Goal: Communication & Community: Ask a question

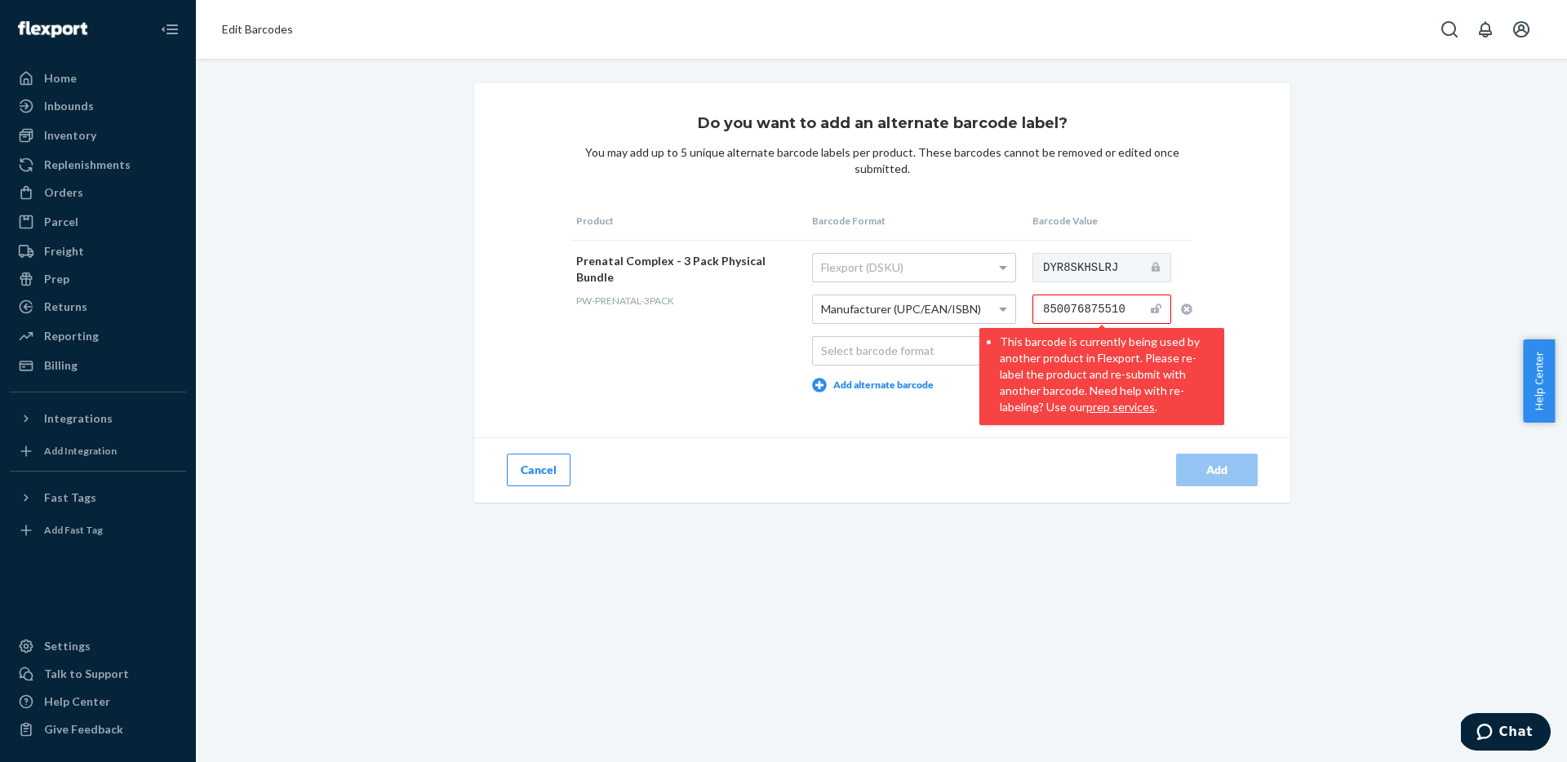
scroll to position [1184, 0]
click at [853, 485] on div "Cancel" at bounding box center [678, 470] width 408 height 65
click at [853, 484] on div "Cancel" at bounding box center [678, 470] width 408 height 65
click at [852, 482] on div "Cancel" at bounding box center [678, 470] width 408 height 65
click at [1236, 344] on div "Do you want to add an alternate barcode label? You may add up to 5 unique alter…" at bounding box center [882, 293] width 816 height 420
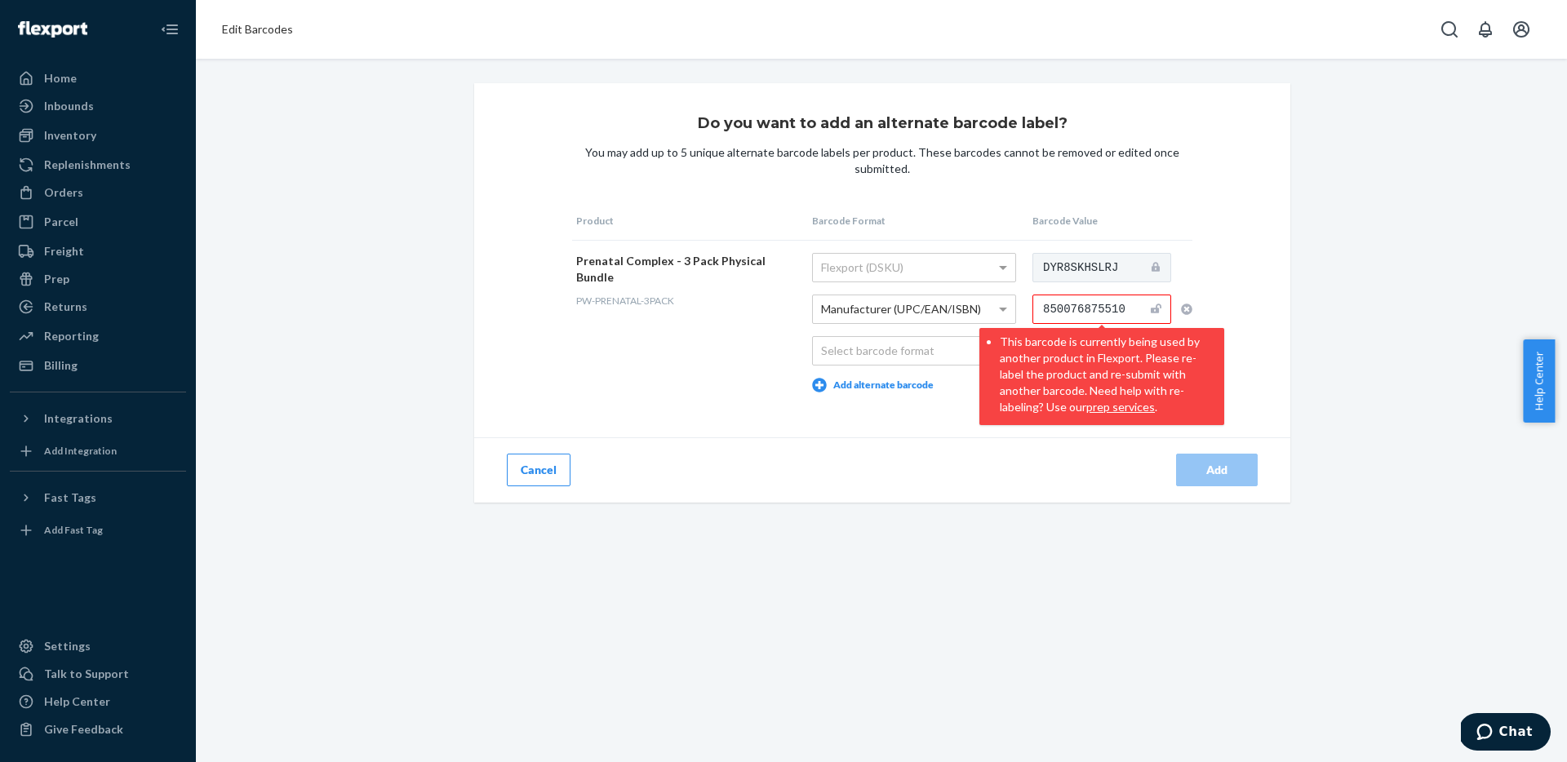
click at [1540, 376] on span "Help Center" at bounding box center [1539, 381] width 32 height 83
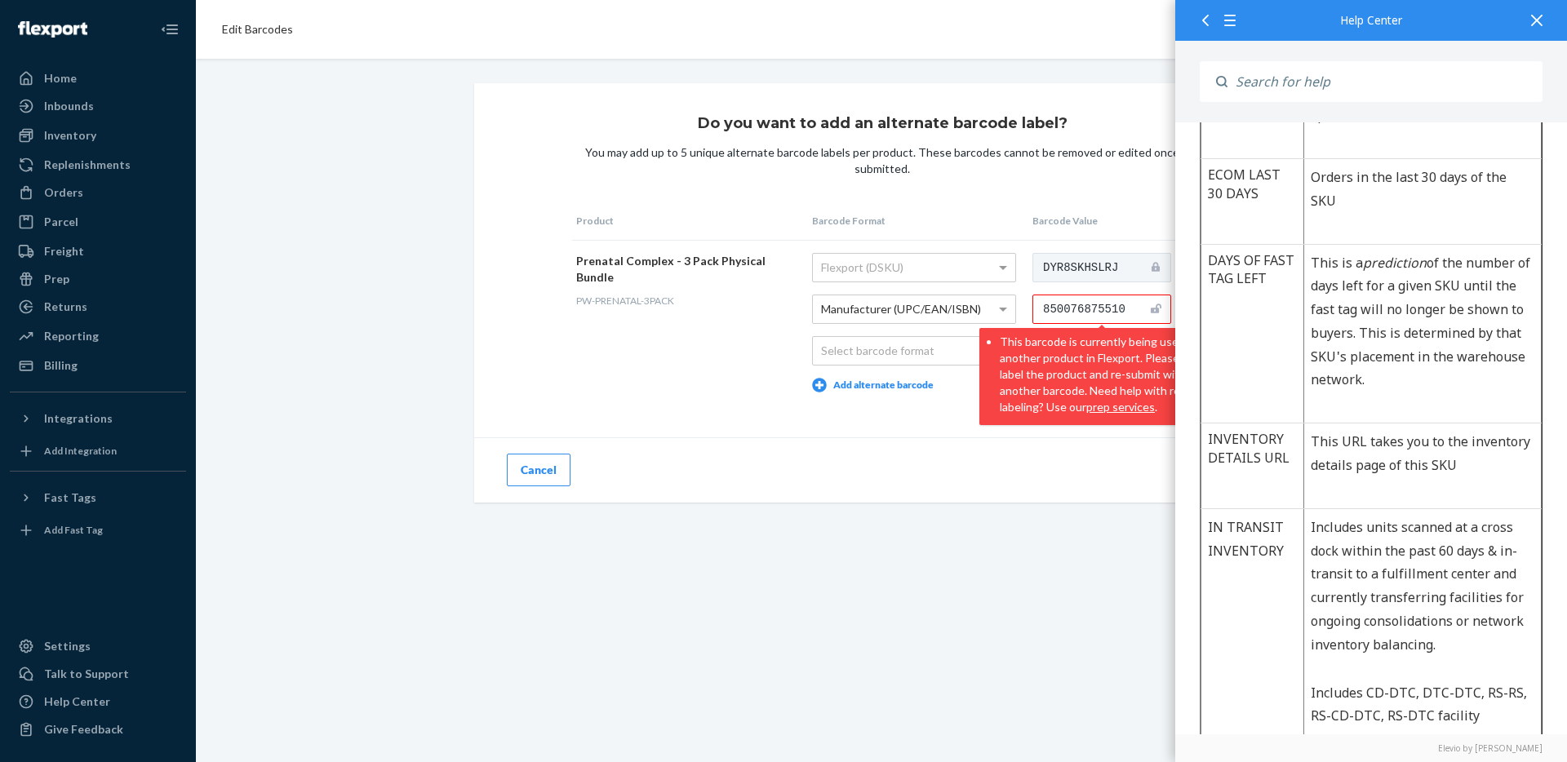
scroll to position [1028, 0]
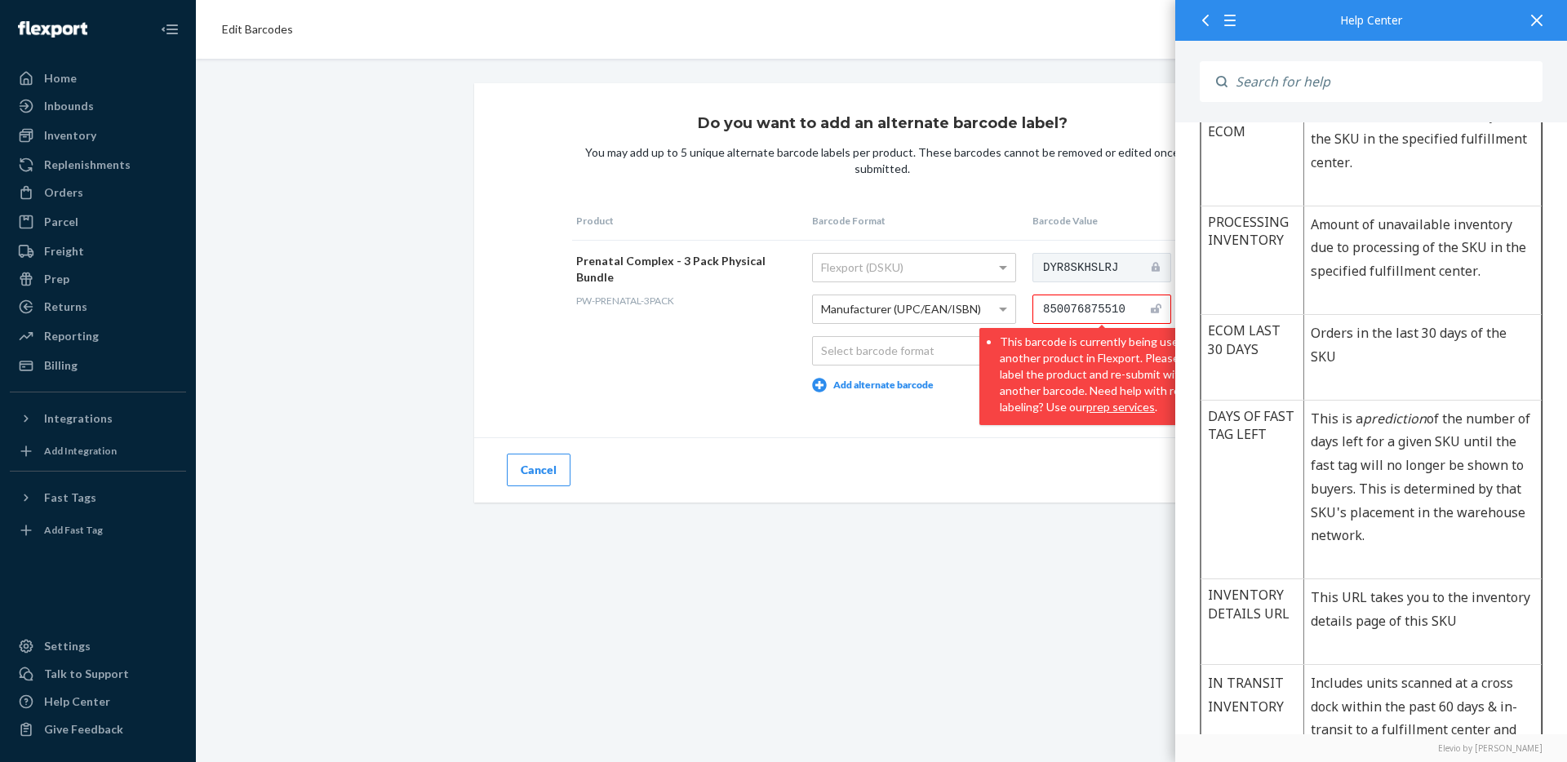
drag, startPoint x: 1534, startPoint y: 18, endPoint x: 1504, endPoint y: 29, distance: 32.0
click at [1534, 19] on icon at bounding box center [1536, 20] width 11 height 11
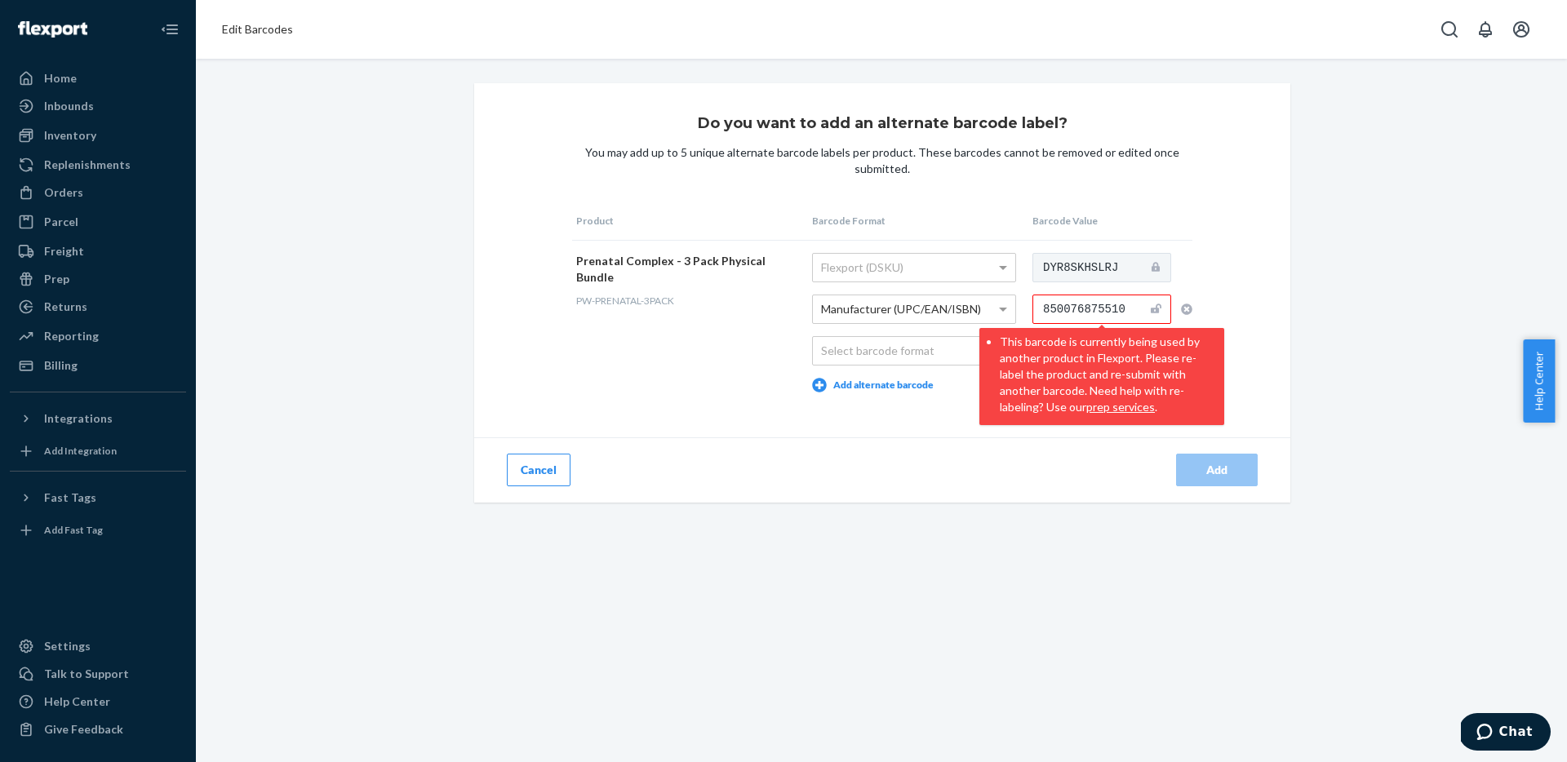
drag, startPoint x: 1122, startPoint y: 309, endPoint x: 948, endPoint y: 293, distance: 174.6
click at [948, 293] on tr "Prenatal Complex - 3 Pack Physical Bundle PW-PRENATAL-3PACK Flexport (DSKU) Man…" at bounding box center [882, 322] width 620 height 165
click at [1034, 305] on input "850076875510" at bounding box center [1102, 309] width 139 height 29
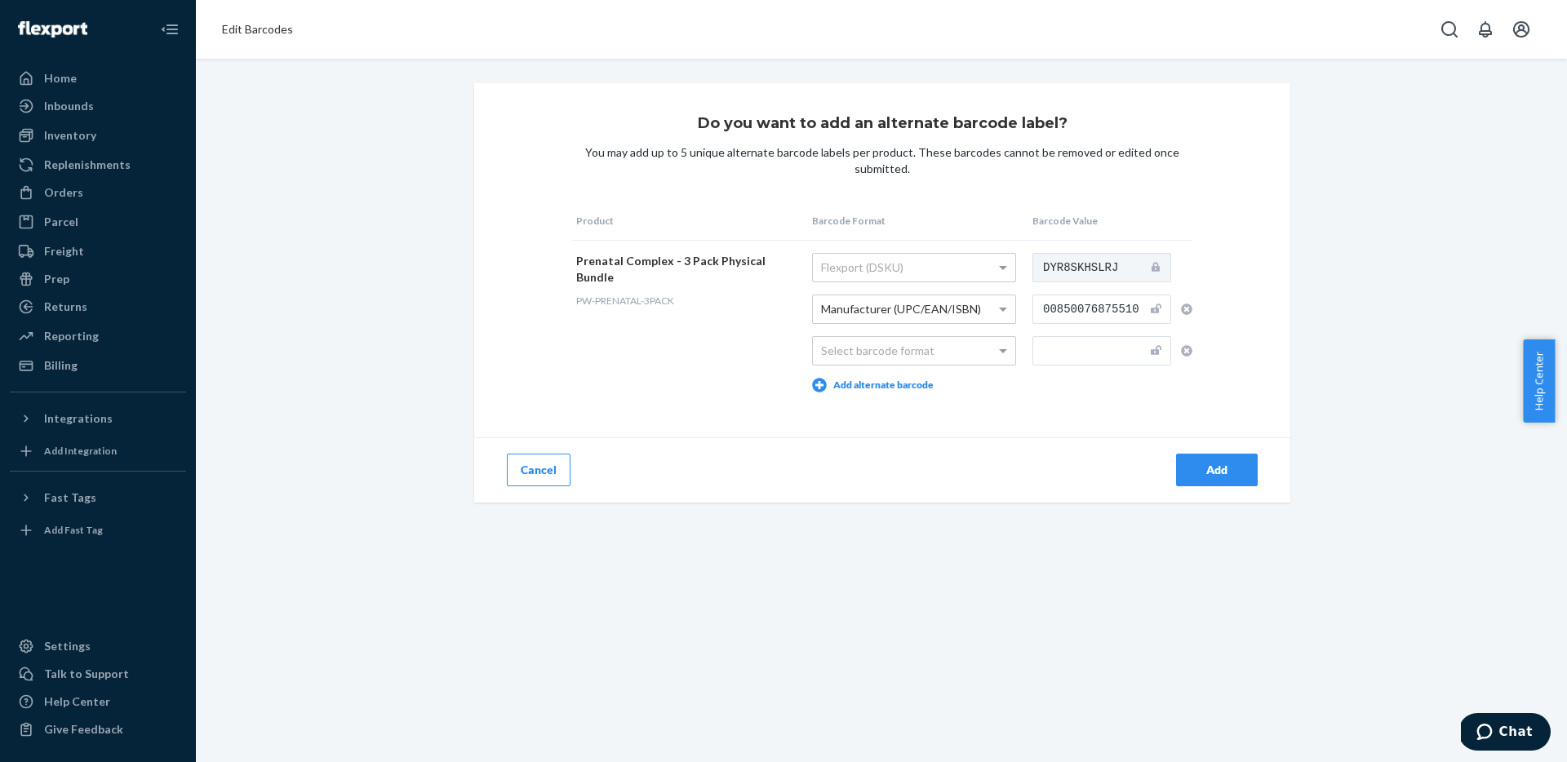
click at [1375, 263] on div "Do you want to add an alternate barcode label? You may add up to 5 unique alter…" at bounding box center [881, 293] width 1347 height 420
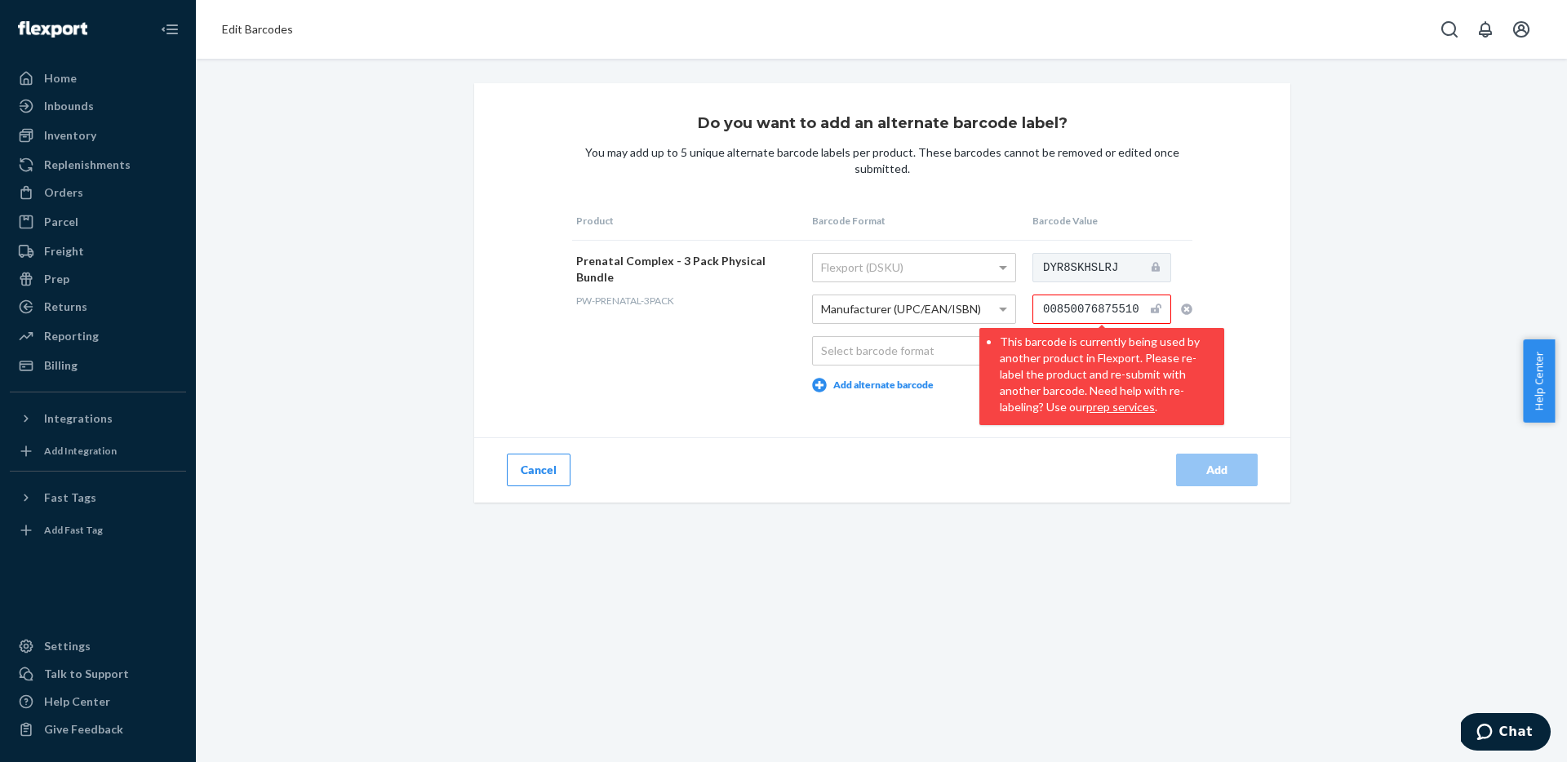
click at [1055, 302] on input "00850076875510" at bounding box center [1102, 309] width 139 height 29
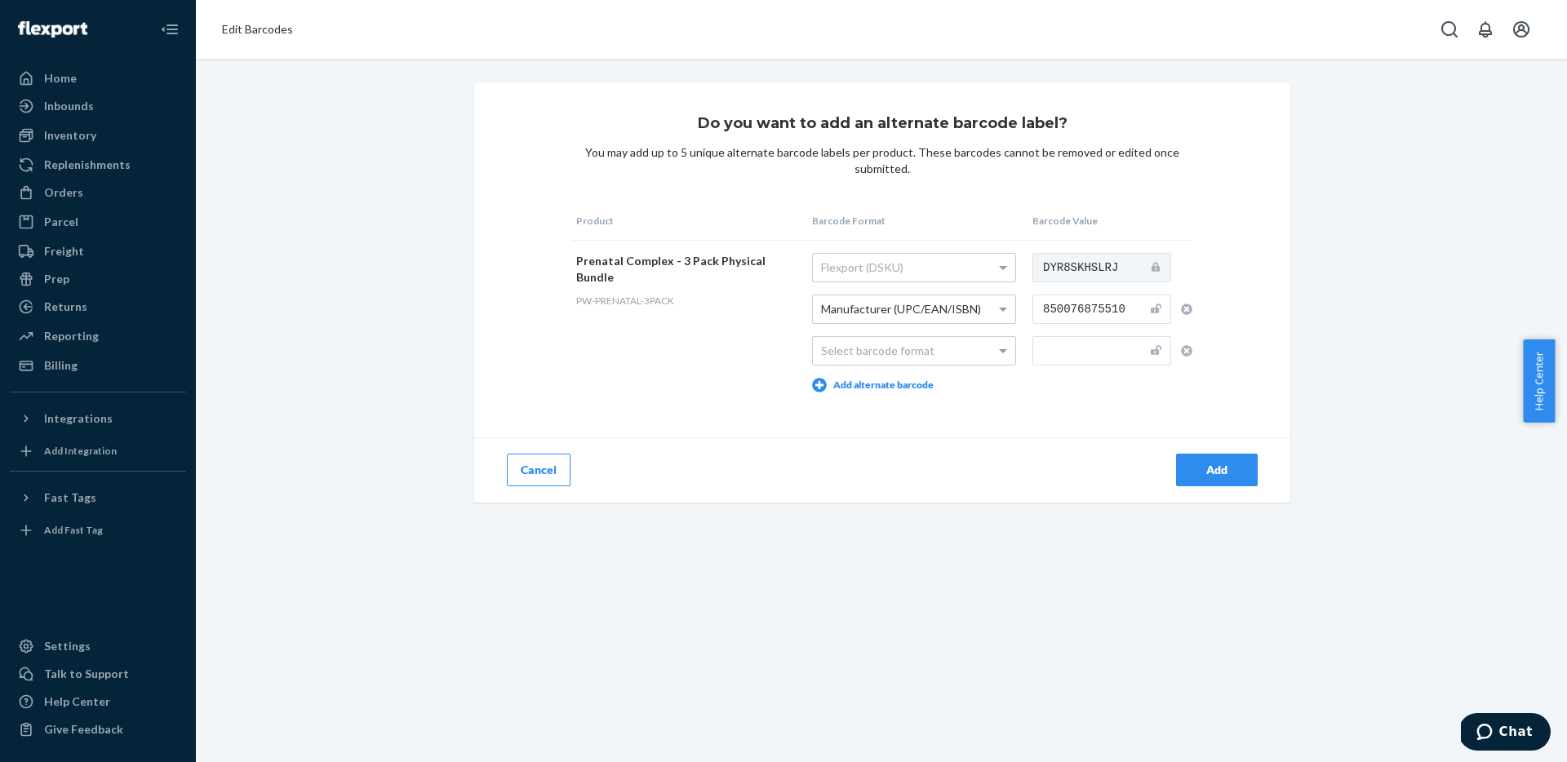
type input "850076875510"
click at [1414, 303] on div "Do you want to add an alternate barcode label? You may add up to 5 unique alter…" at bounding box center [881, 293] width 1347 height 420
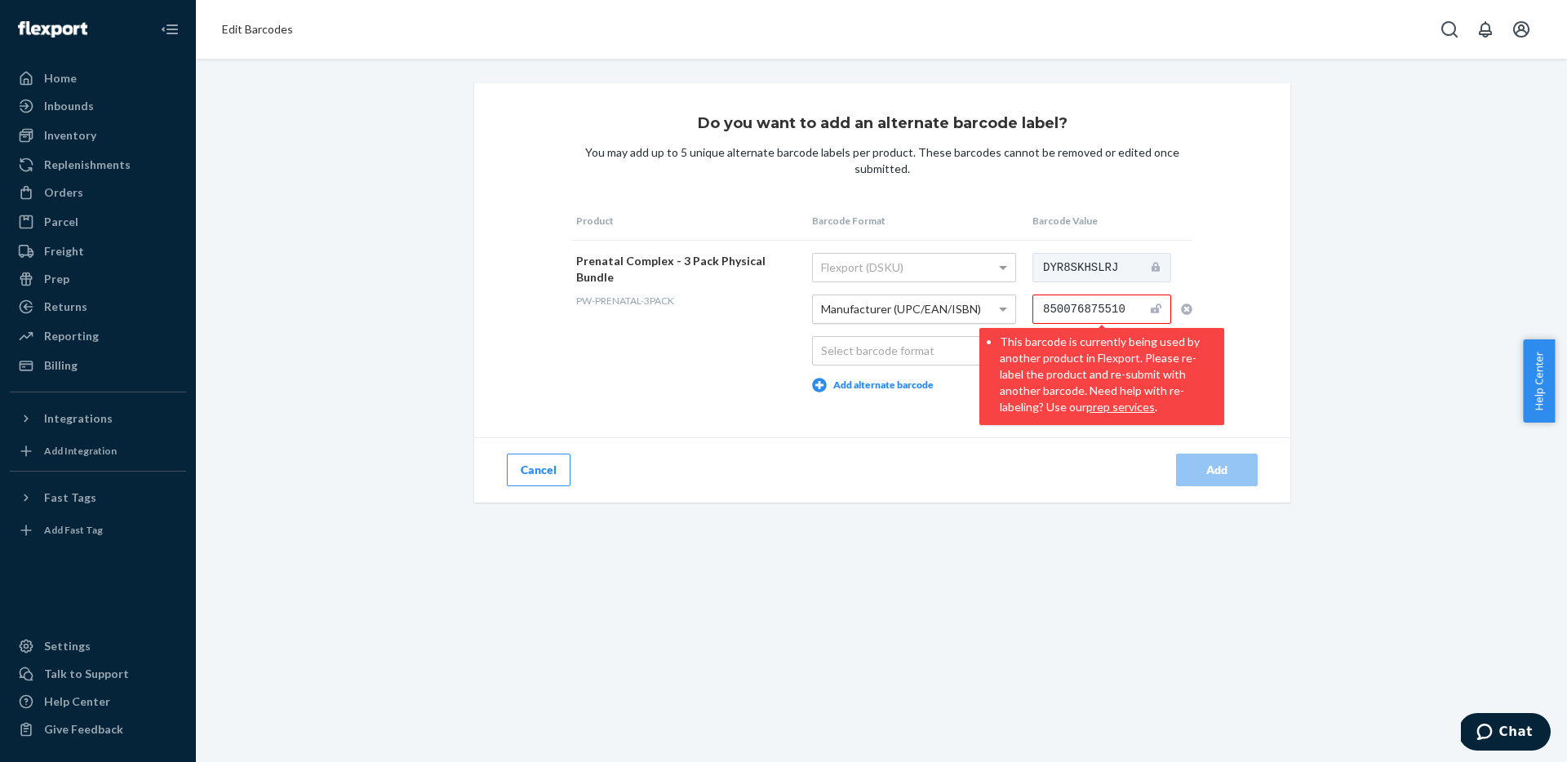
drag, startPoint x: 1122, startPoint y: 312, endPoint x: 956, endPoint y: 296, distance: 167.3
click at [956, 295] on tr "Prenatal Complex - 3 Pack Physical Bundle PW-PRENATAL-3PACK Flexport (DSKU) Man…" at bounding box center [882, 322] width 620 height 165
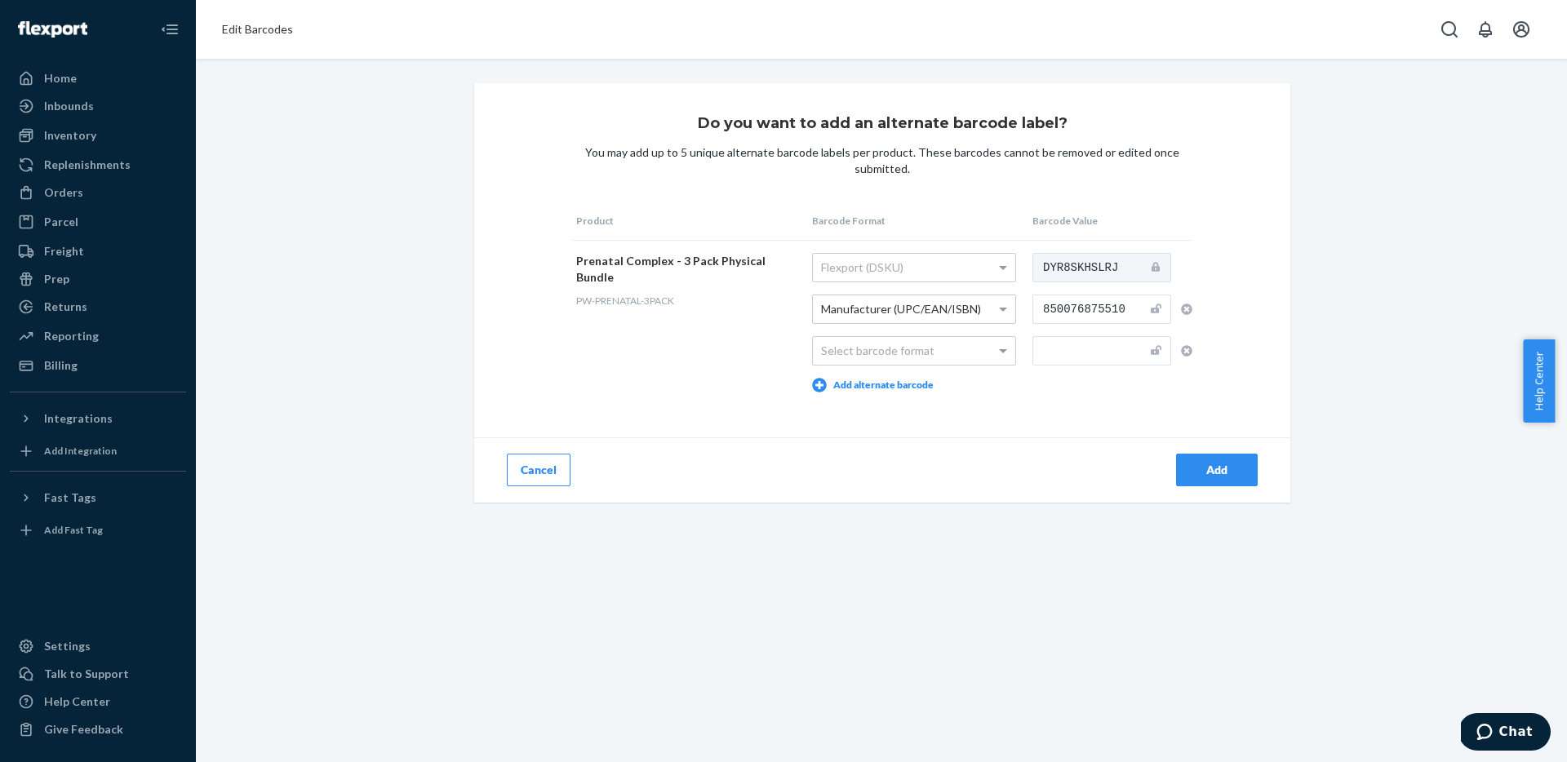
click at [749, 256] on div "Prenatal Complex - 3 Pack Physical Bundle" at bounding box center [686, 269] width 220 height 33
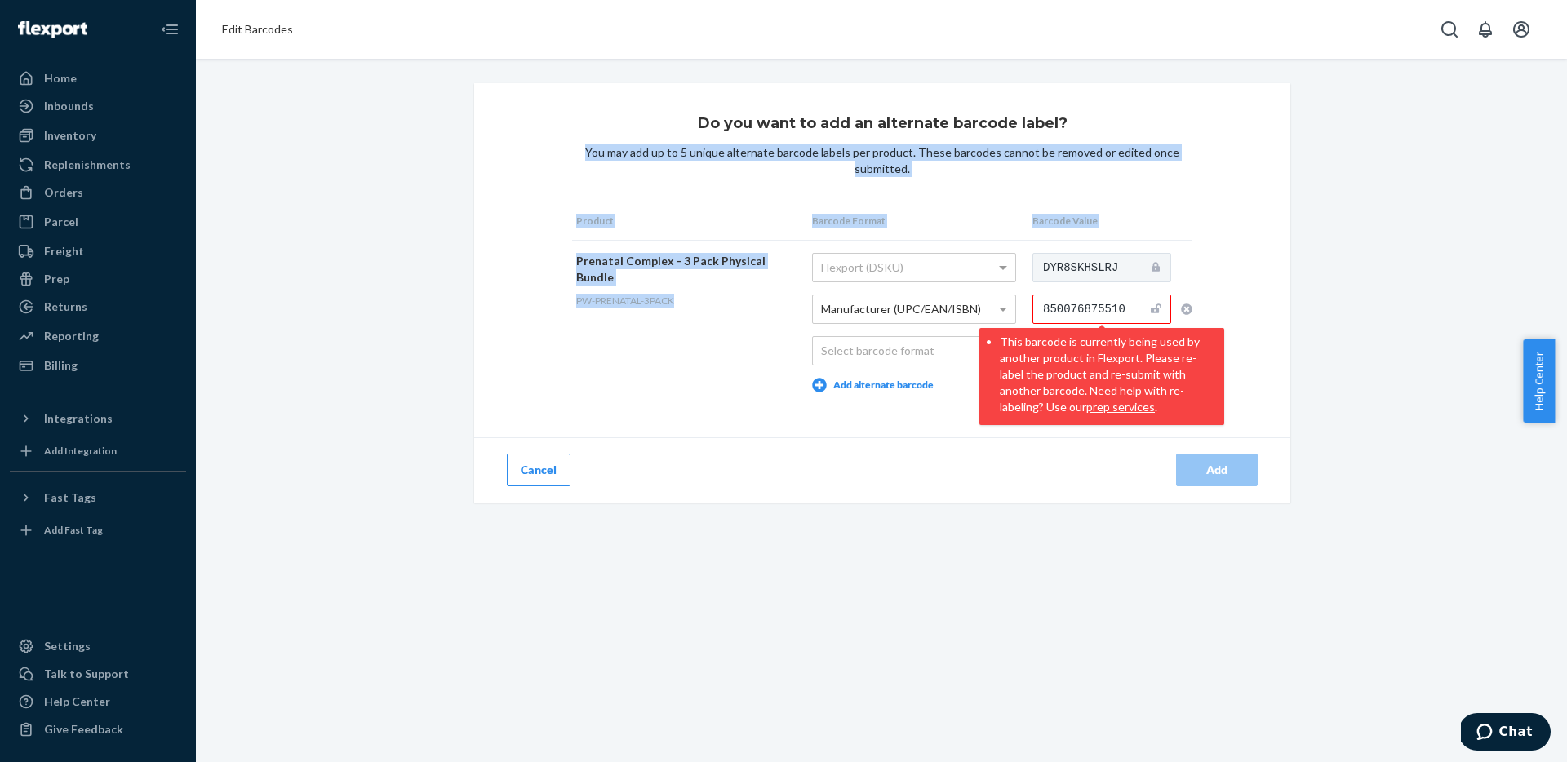
drag, startPoint x: 589, startPoint y: 282, endPoint x: 680, endPoint y: 287, distance: 90.7
click at [681, 287] on div "Do you want to add an alternate barcode label? You may add up to 5 unique alter…" at bounding box center [882, 293] width 816 height 420
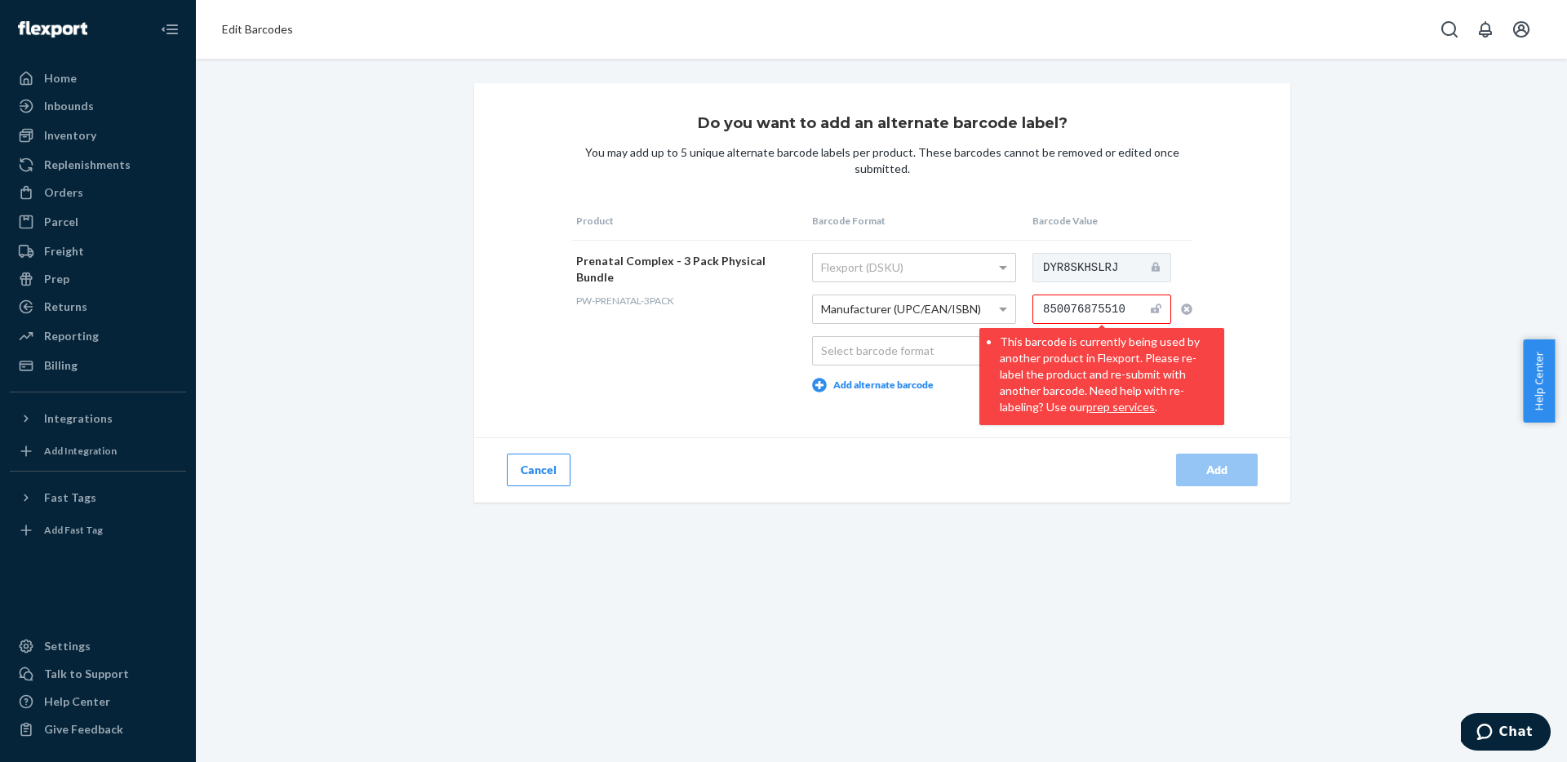
drag, startPoint x: 682, startPoint y: 291, endPoint x: 623, endPoint y: 281, distance: 59.6
click at [678, 294] on div "PW-PRENATAL-3PACK" at bounding box center [686, 301] width 220 height 14
drag, startPoint x: 569, startPoint y: 285, endPoint x: 703, endPoint y: 285, distance: 133.9
click at [699, 287] on td "Prenatal Complex - 3 Pack Physical Bundle PW-PRENATAL-3PACK" at bounding box center [690, 322] width 236 height 165
copy span "PW-PRENATAL-3PACK"
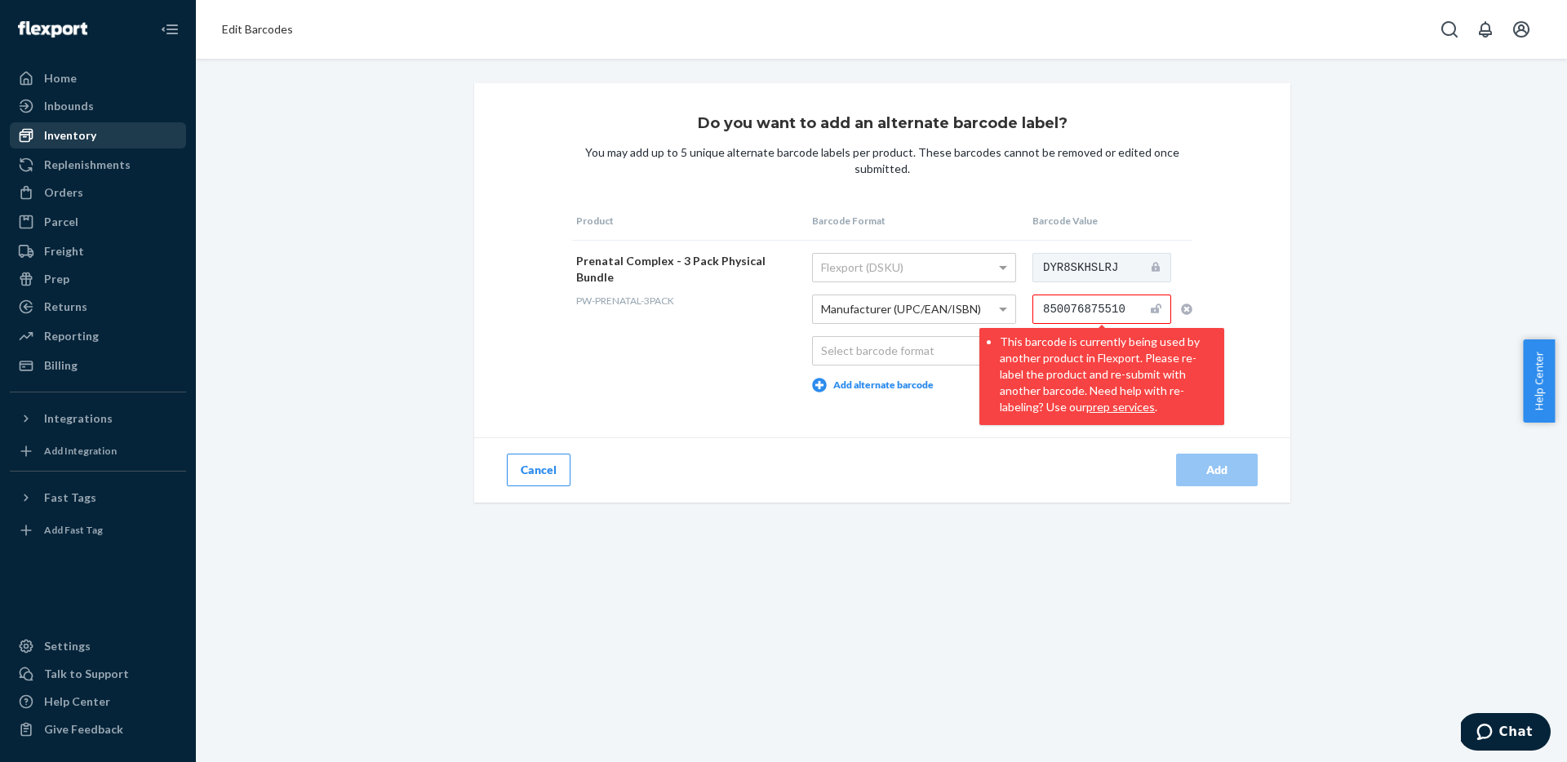
click at [72, 131] on div "Inventory" at bounding box center [70, 135] width 52 height 16
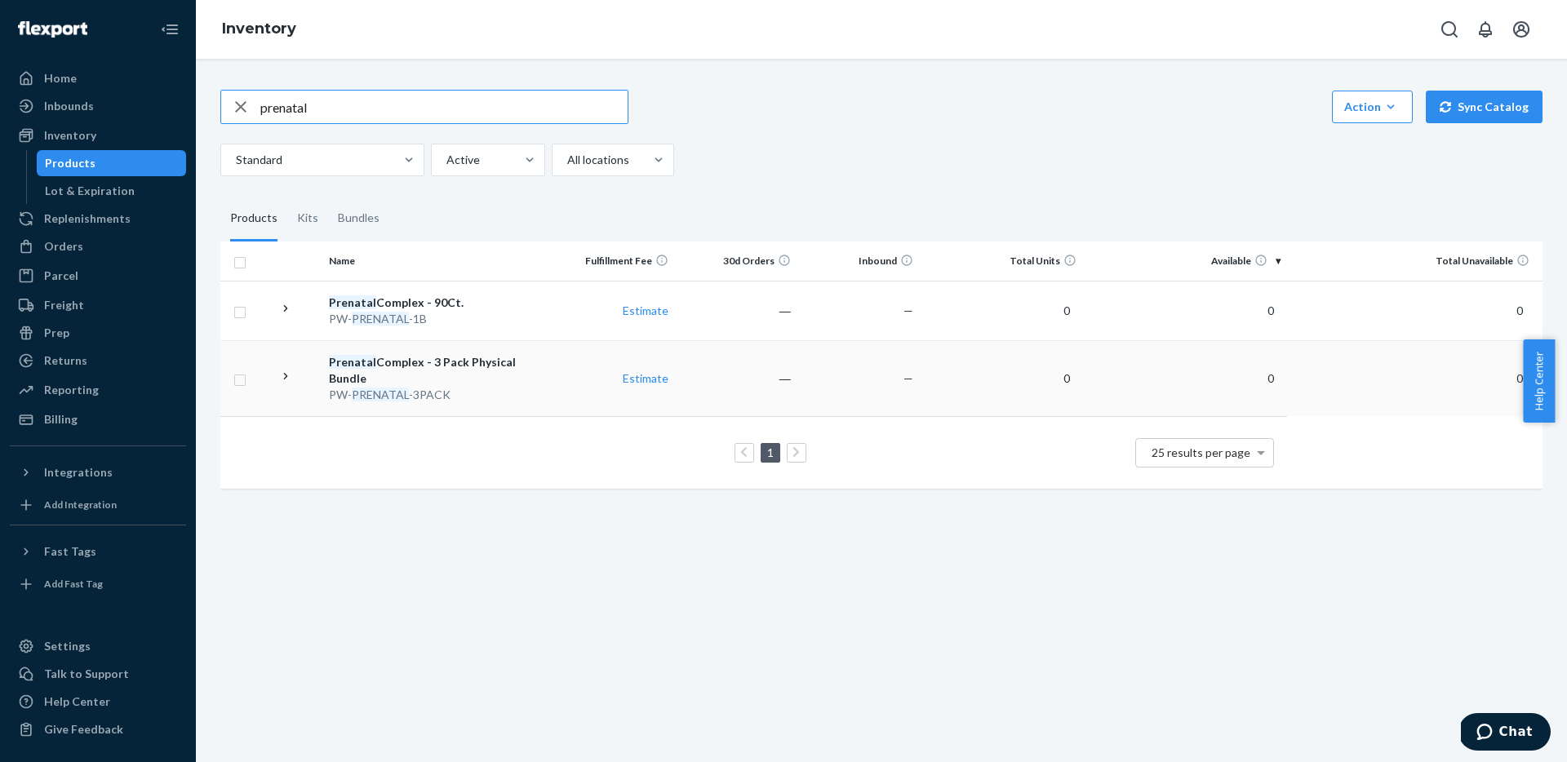
click at [442, 355] on div "Prenatal Complex - 3 Pack Physical Bundle" at bounding box center [437, 370] width 216 height 33
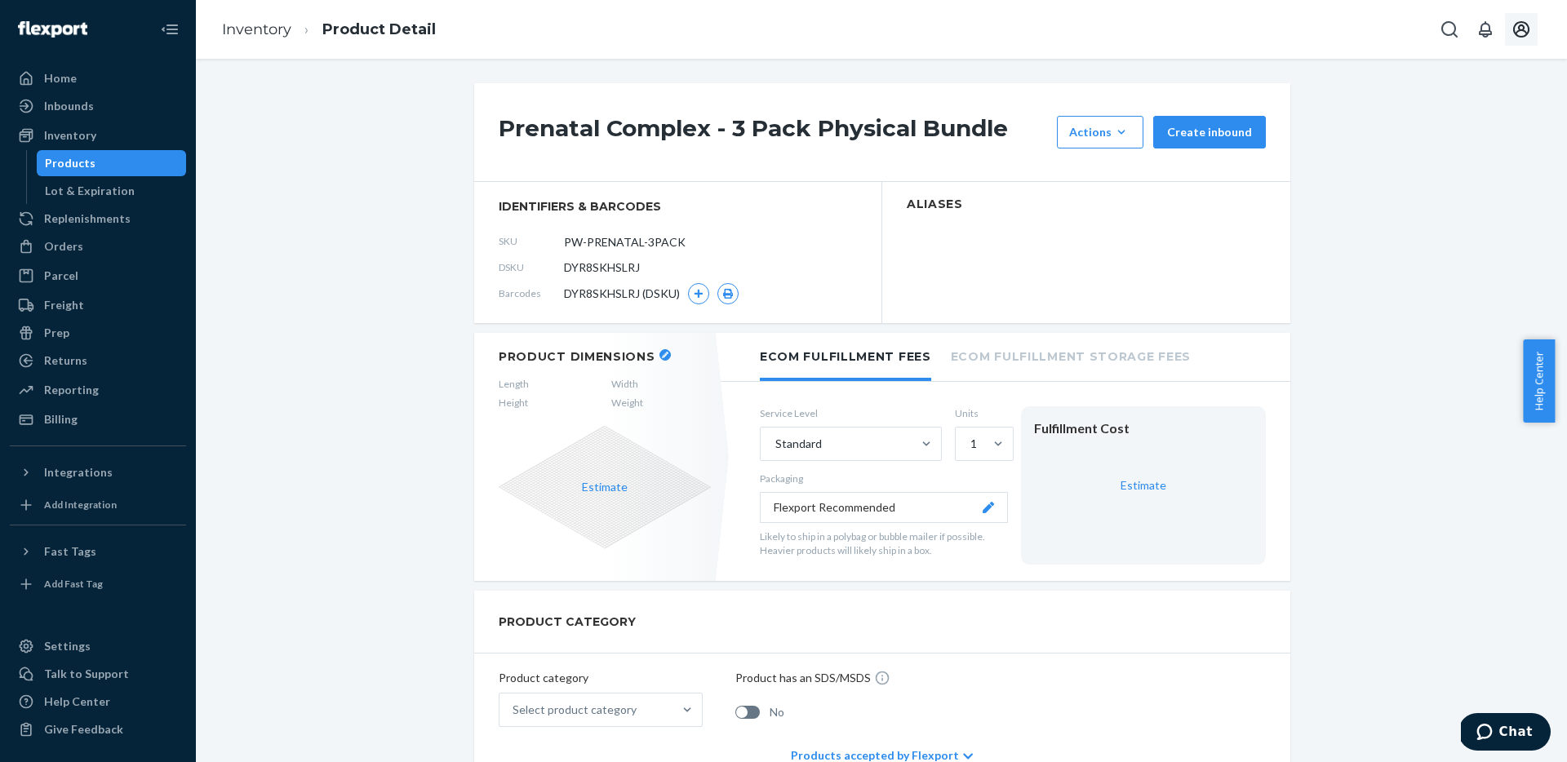
click at [1522, 29] on icon "Open account menu" at bounding box center [1522, 30] width 20 height 20
drag, startPoint x: 1459, startPoint y: 312, endPoint x: 1456, endPoint y: 304, distance: 8.5
click at [261, 26] on link "Inventory" at bounding box center [256, 29] width 69 height 18
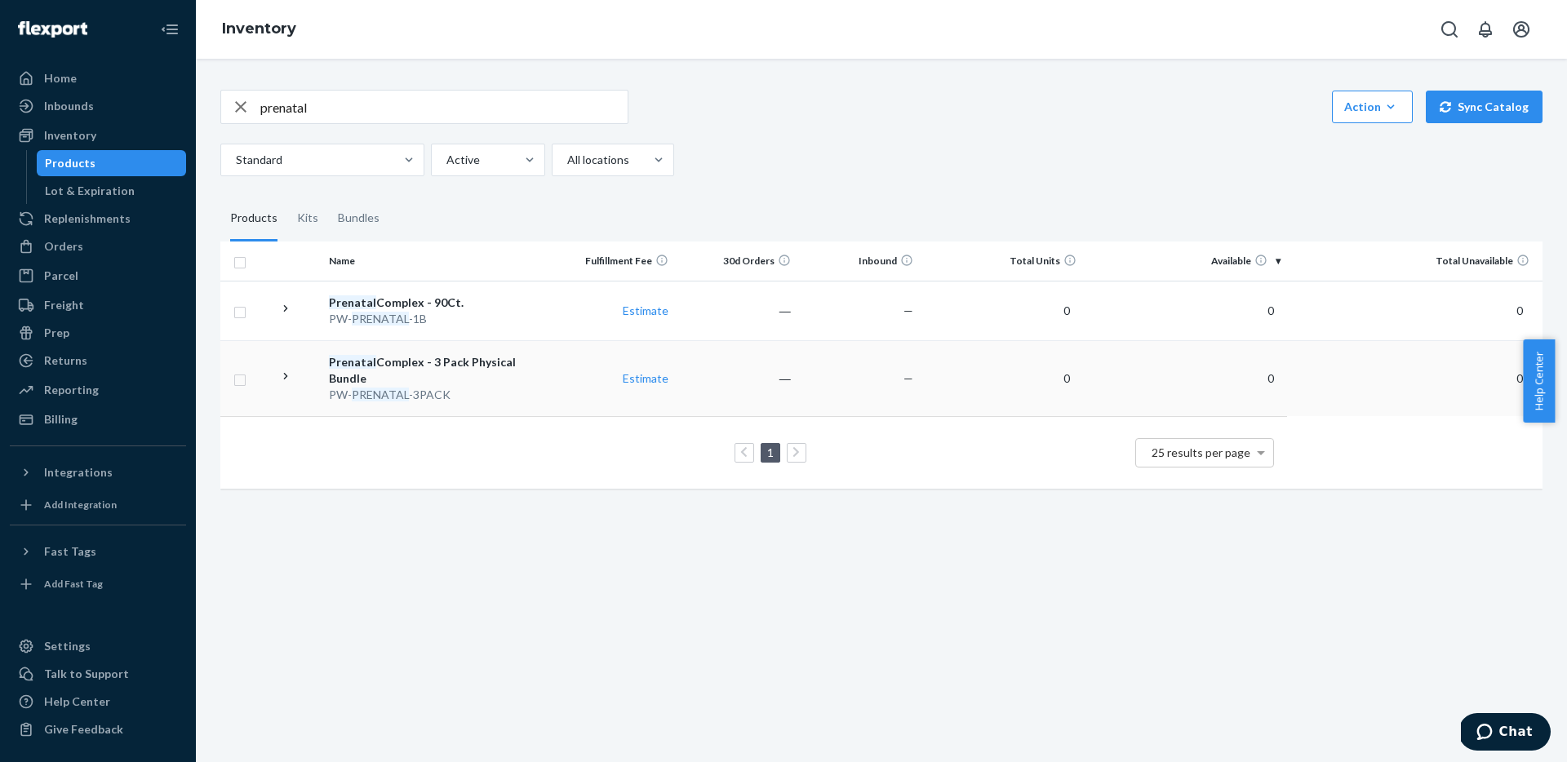
click at [505, 367] on div "Prenatal Complex - 3 Pack Physical Bundle" at bounding box center [437, 370] width 216 height 33
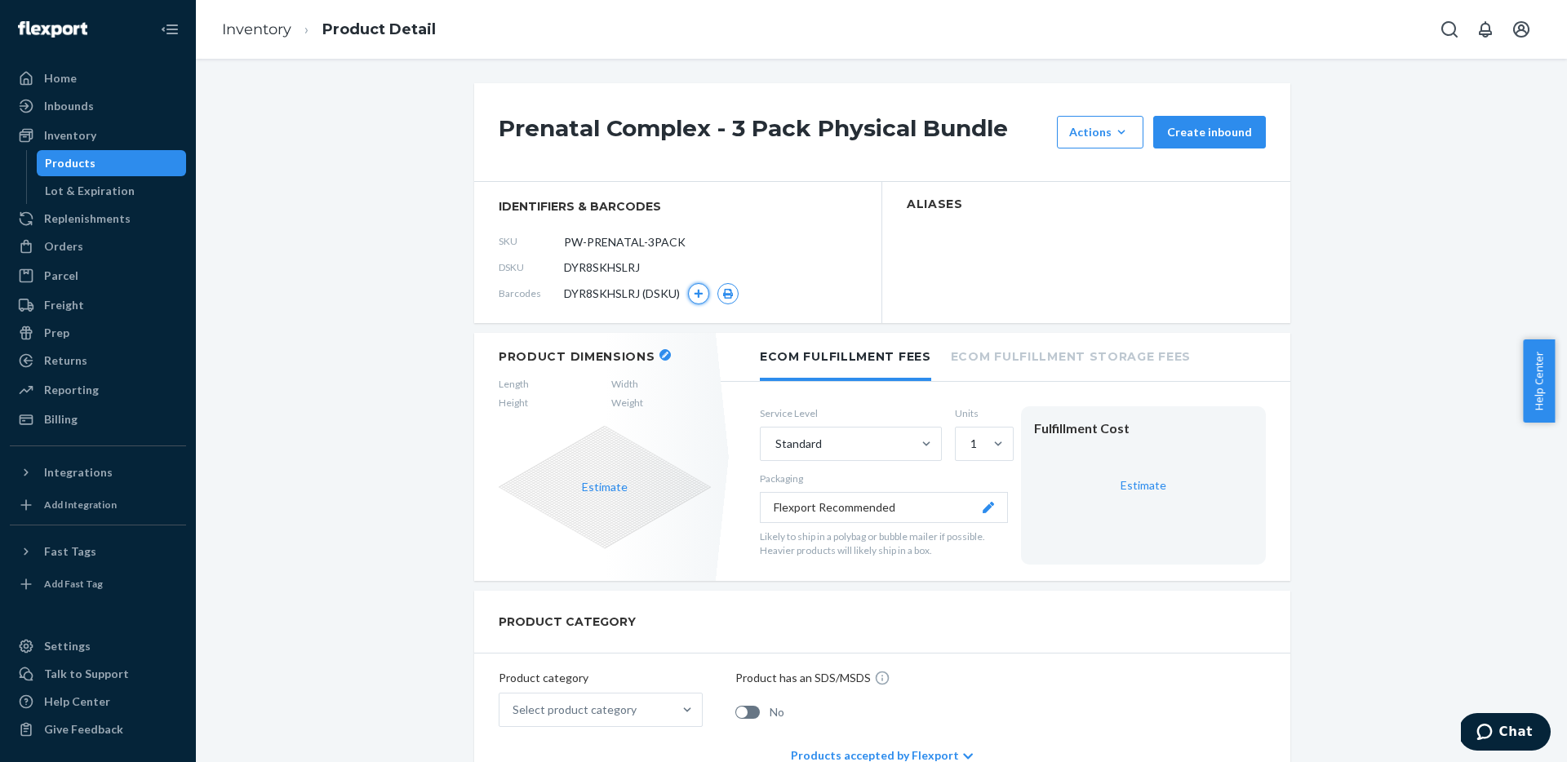
click at [694, 291] on icon "button" at bounding box center [699, 294] width 10 height 10
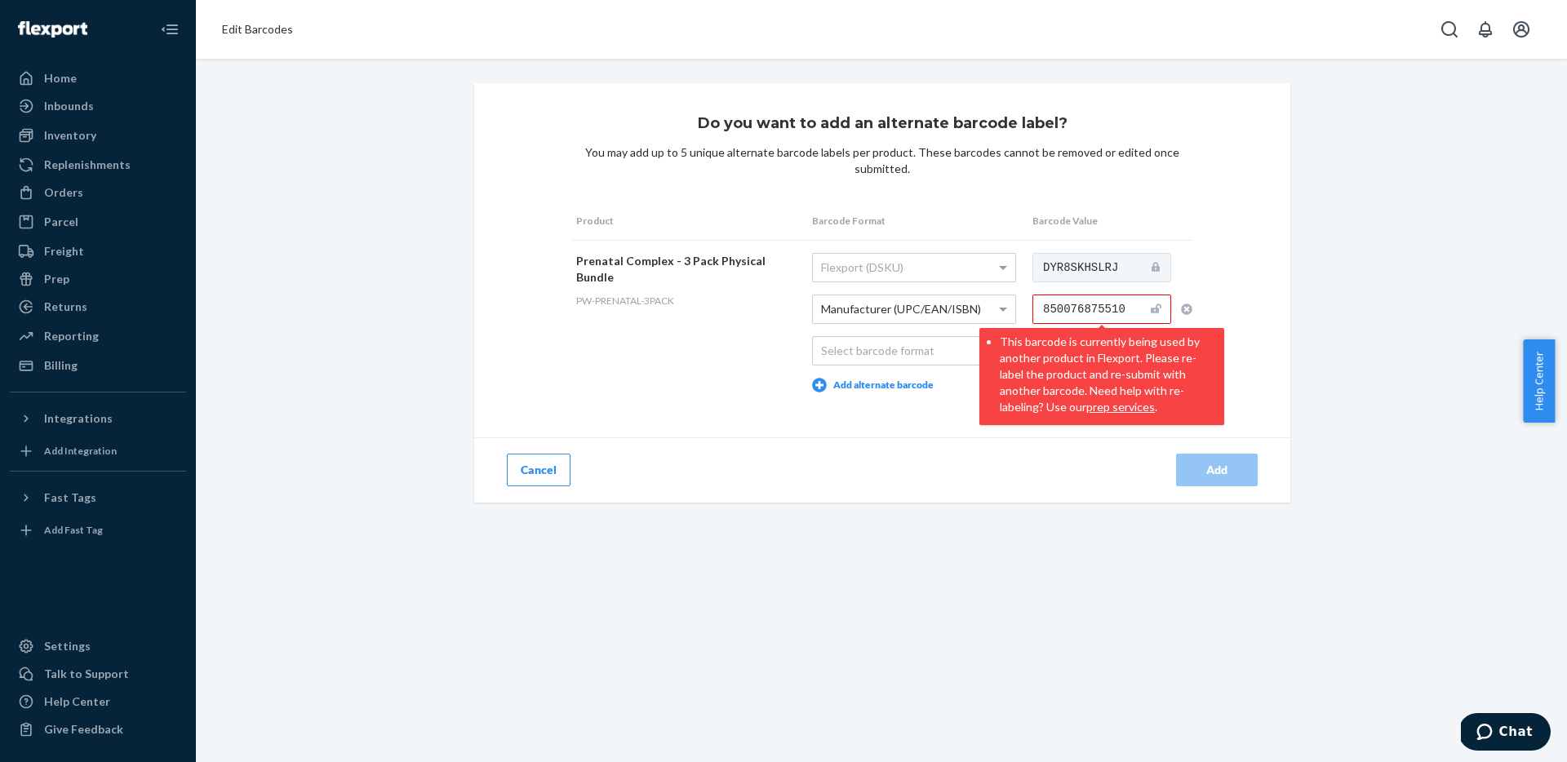
drag, startPoint x: 1422, startPoint y: 253, endPoint x: 1303, endPoint y: 234, distance: 120.7
click at [1421, 253] on div "Do you want to add an alternate barcode label? You may add up to 5 unique alter…" at bounding box center [881, 293] width 1347 height 420
click at [242, 25] on span "Edit Barcodes" at bounding box center [257, 29] width 71 height 14
drag, startPoint x: 231, startPoint y: 38, endPoint x: 225, endPoint y: 49, distance: 12.1
click at [230, 38] on ol "Edit Barcodes" at bounding box center [257, 29] width 97 height 42
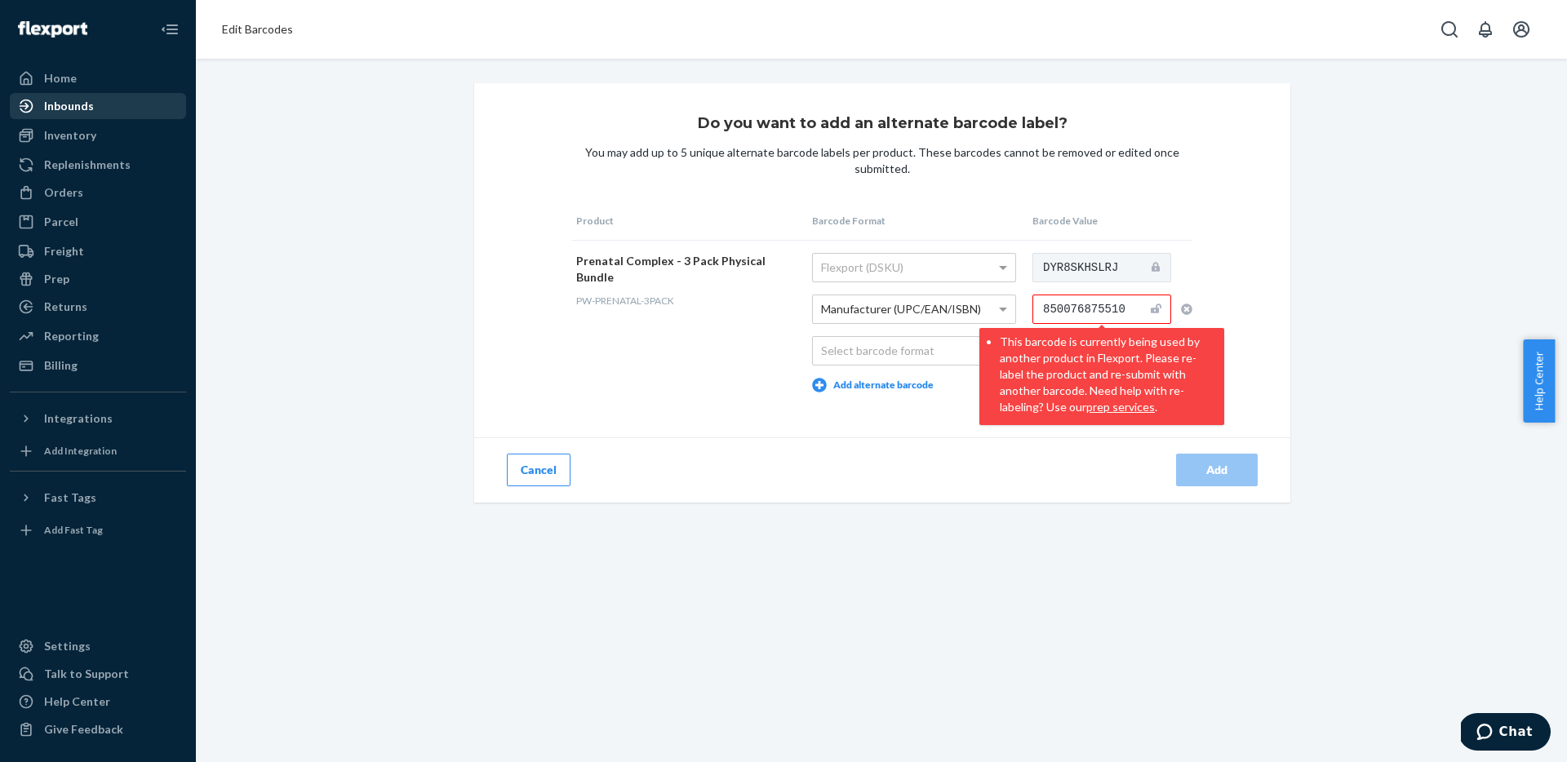
click at [82, 109] on div "Inbounds" at bounding box center [69, 106] width 50 height 16
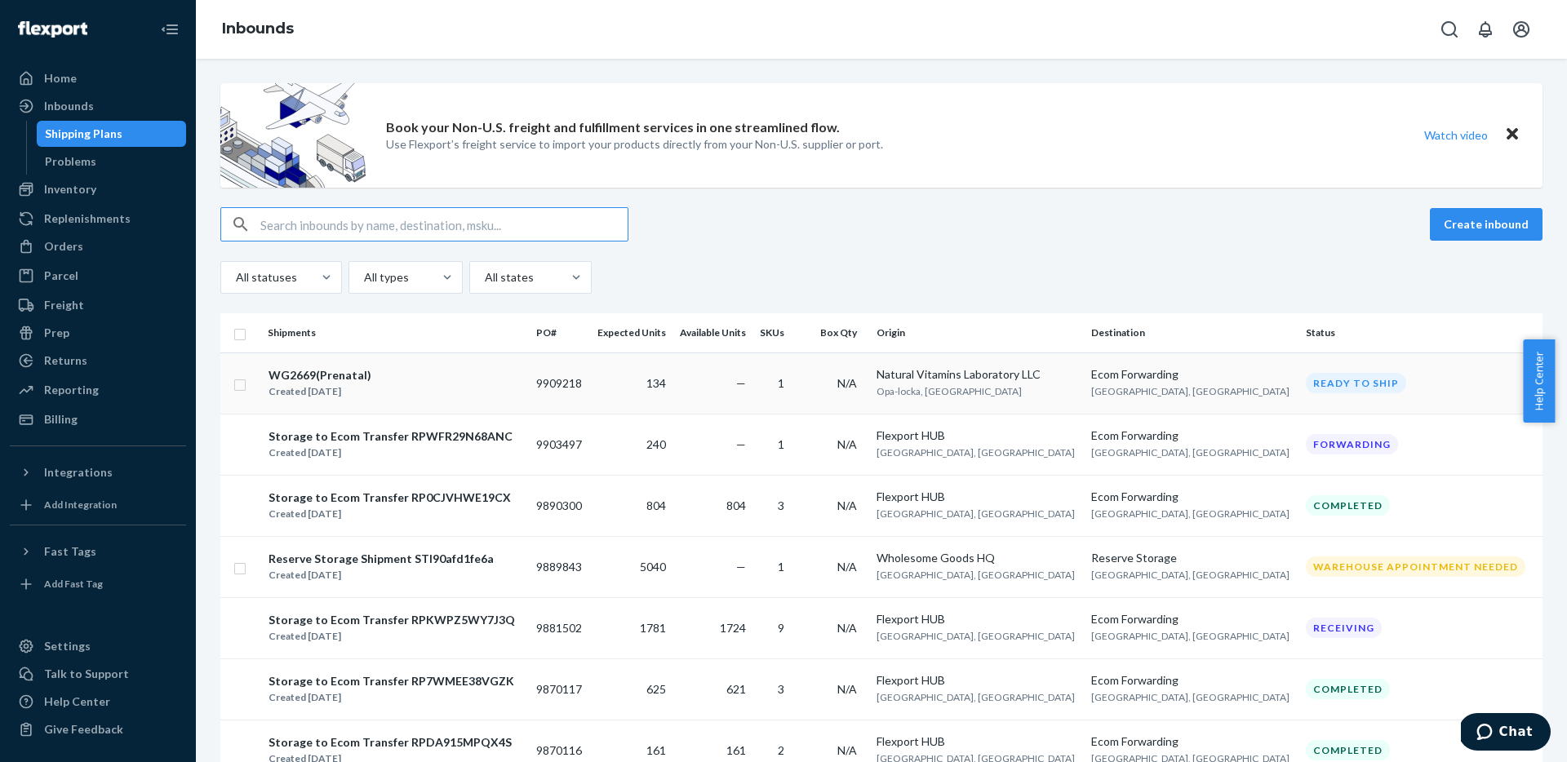
click at [334, 384] on div "Created Aug 22, 2025" at bounding box center [320, 392] width 103 height 16
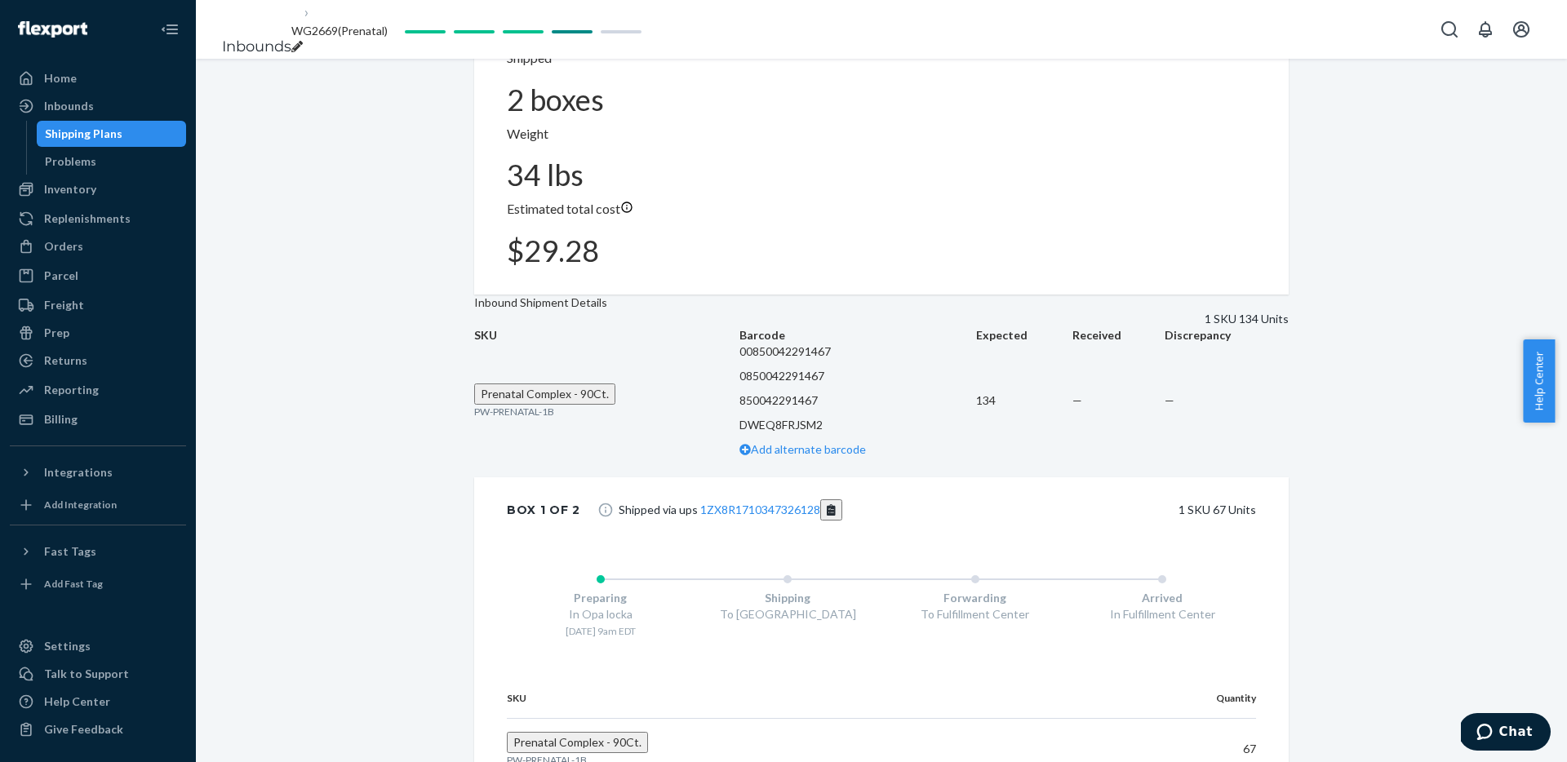
scroll to position [478, 0]
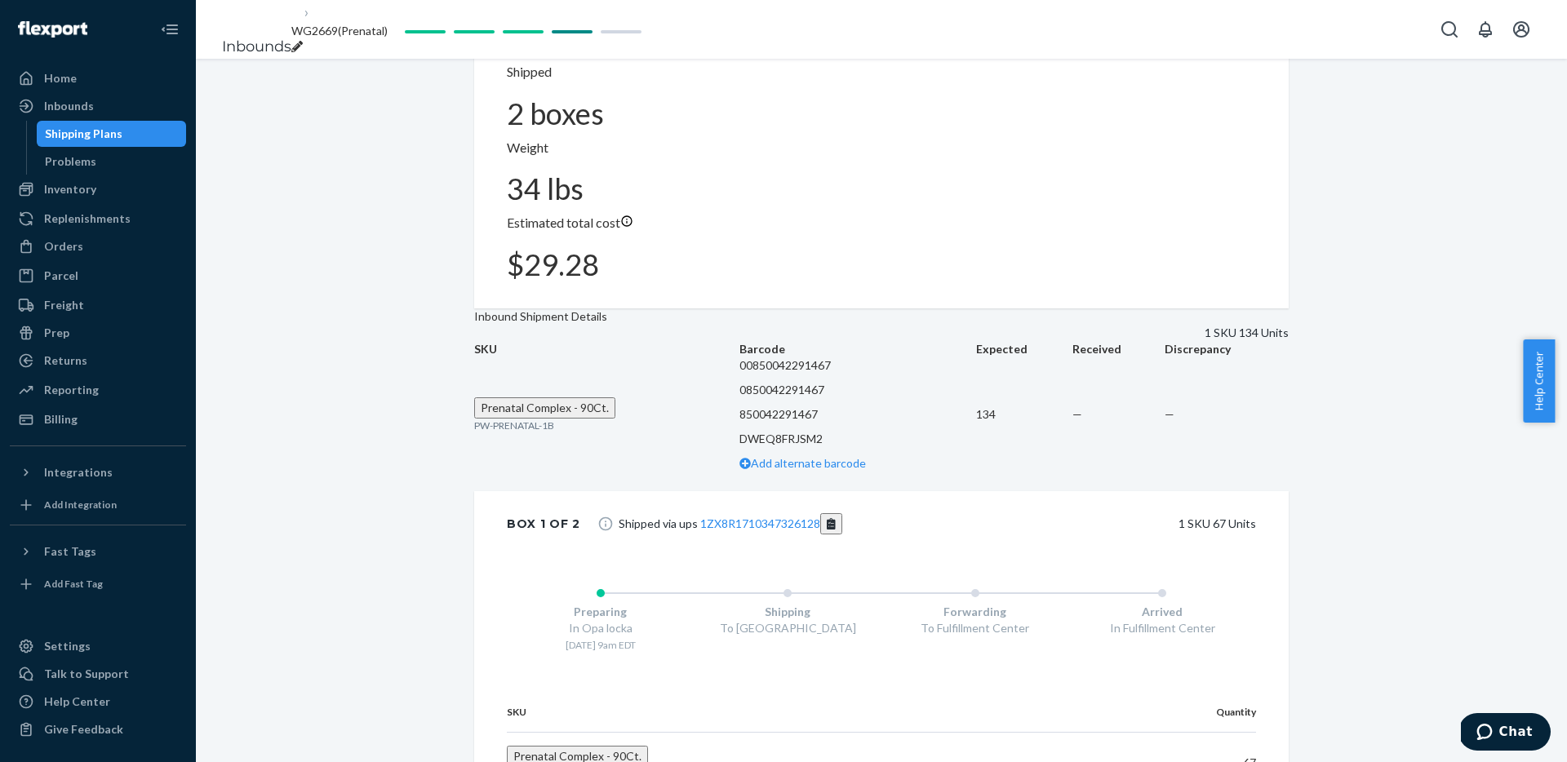
click at [1501, 196] on div "Shipment Ready to ship Download Shipment ID 1228262 External Shipping Plan ID W…" at bounding box center [881, 368] width 1371 height 1574
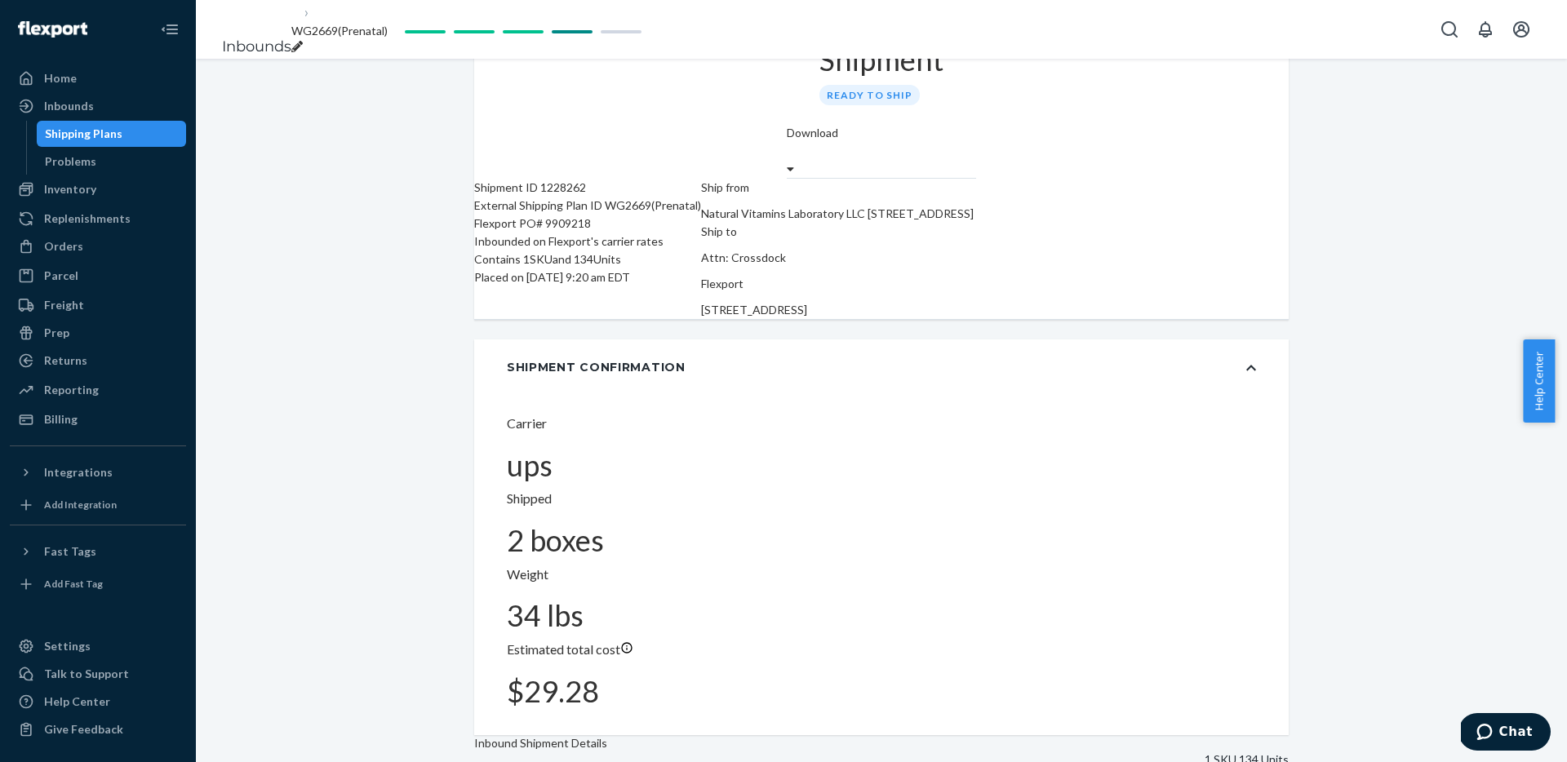
scroll to position [0, 0]
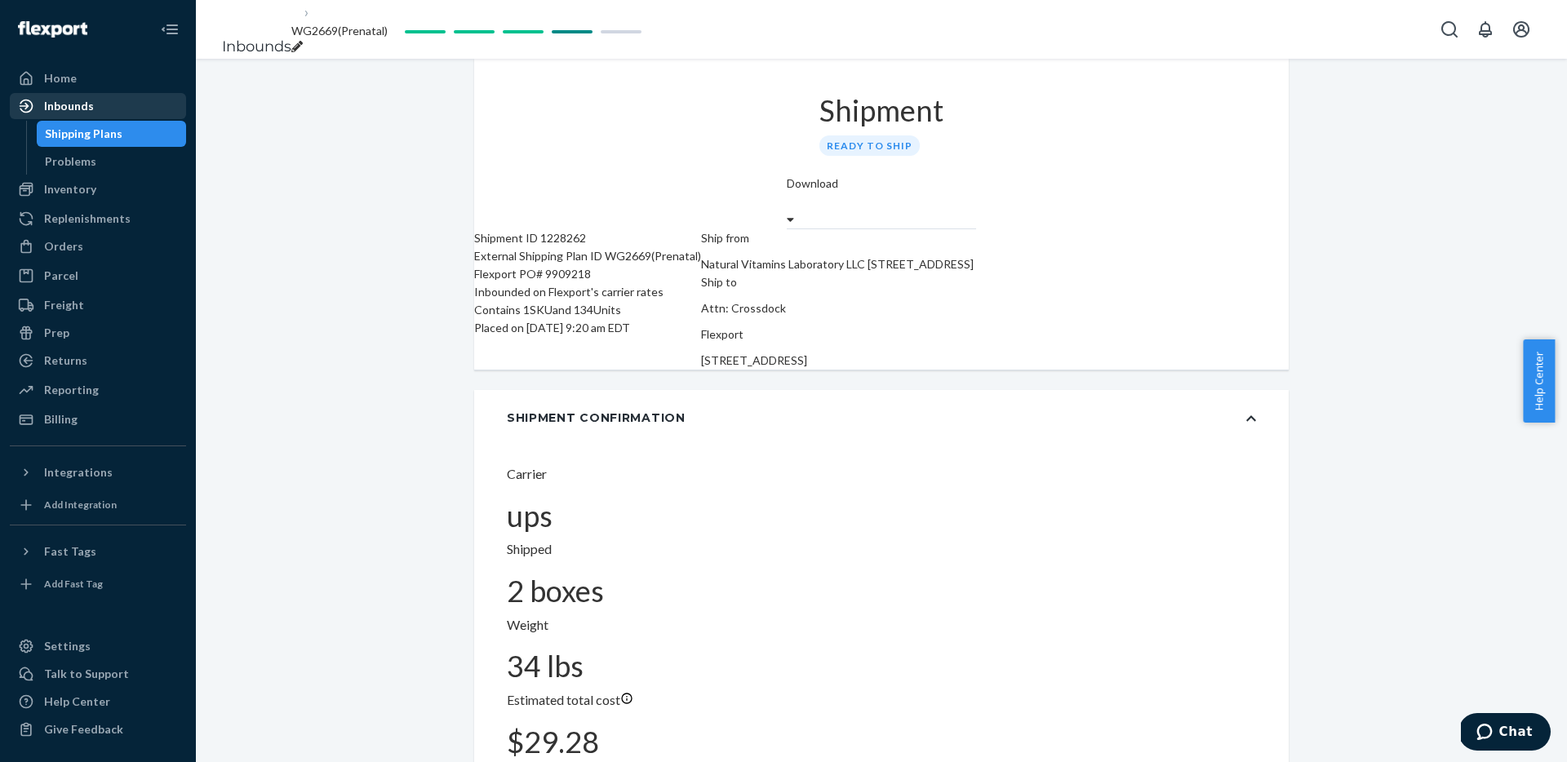
click at [74, 95] on div "Inbounds" at bounding box center [97, 106] width 173 height 23
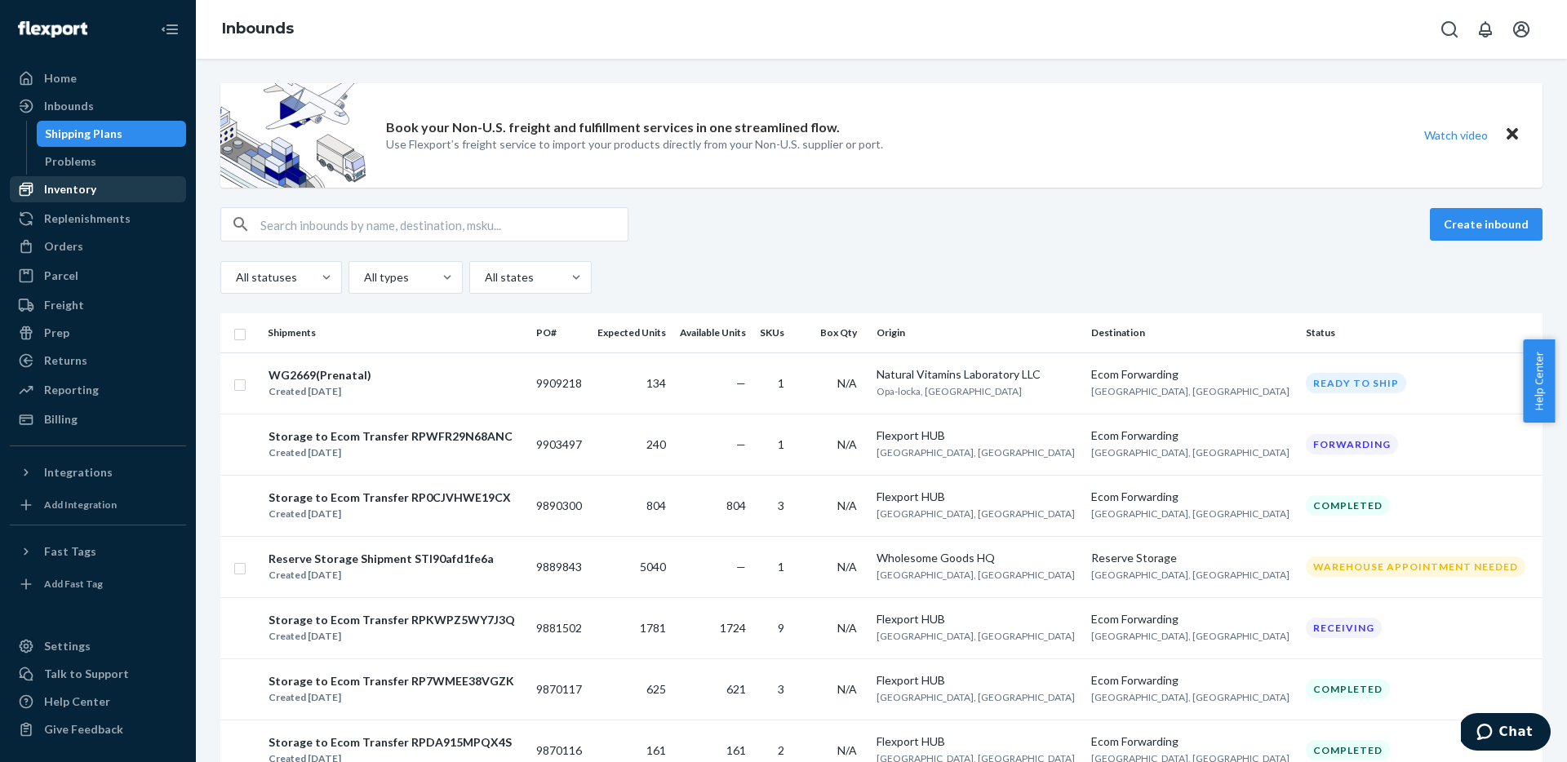
click at [93, 192] on div "Inventory" at bounding box center [70, 189] width 52 height 16
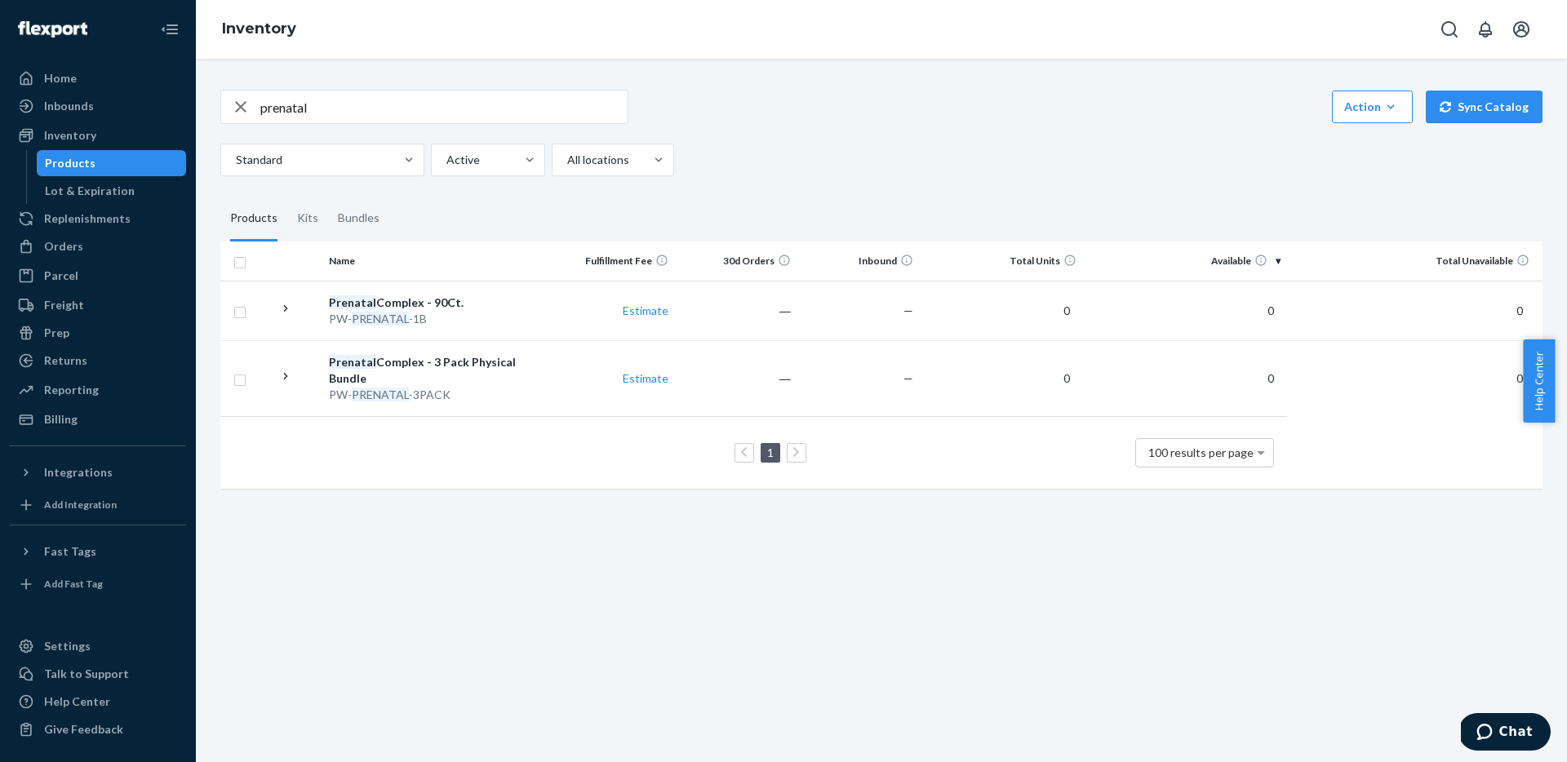
drag, startPoint x: 362, startPoint y: 126, endPoint x: 358, endPoint y: 112, distance: 14.3
click at [361, 122] on div "prenatal Action Create product Create kit or bundle Bulk create products Bulk u…" at bounding box center [881, 133] width 1322 height 87
drag, startPoint x: 275, startPoint y: 98, endPoint x: 224, endPoint y: 92, distance: 51.7
click at [217, 95] on div "prenatal Action Create product Create kit or bundle Bulk create products Bulk u…" at bounding box center [881, 287] width 1347 height 435
paste input "DEDPJ3VZ4HT"
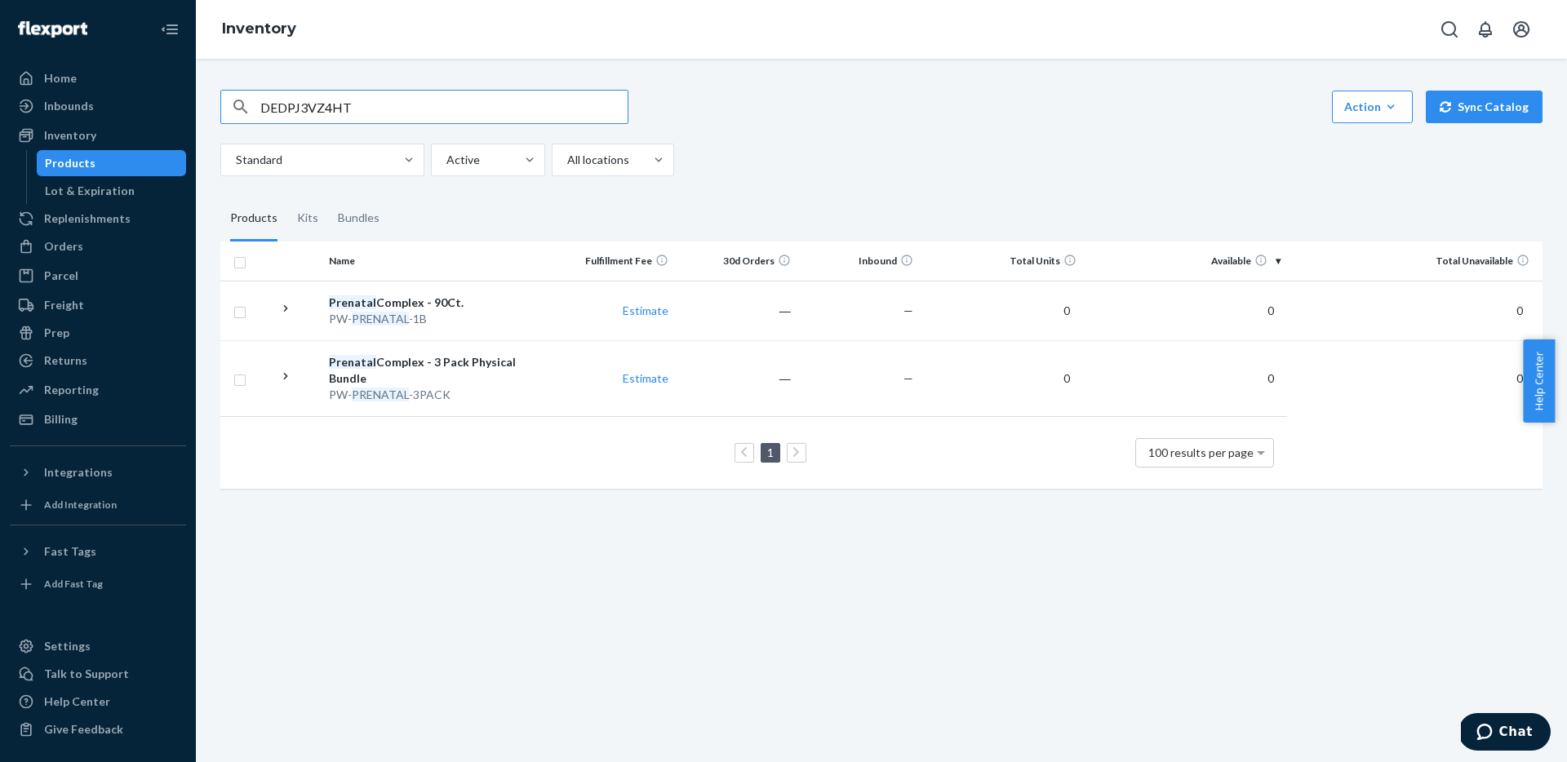
type input "DEDPJ3VZ4HT"
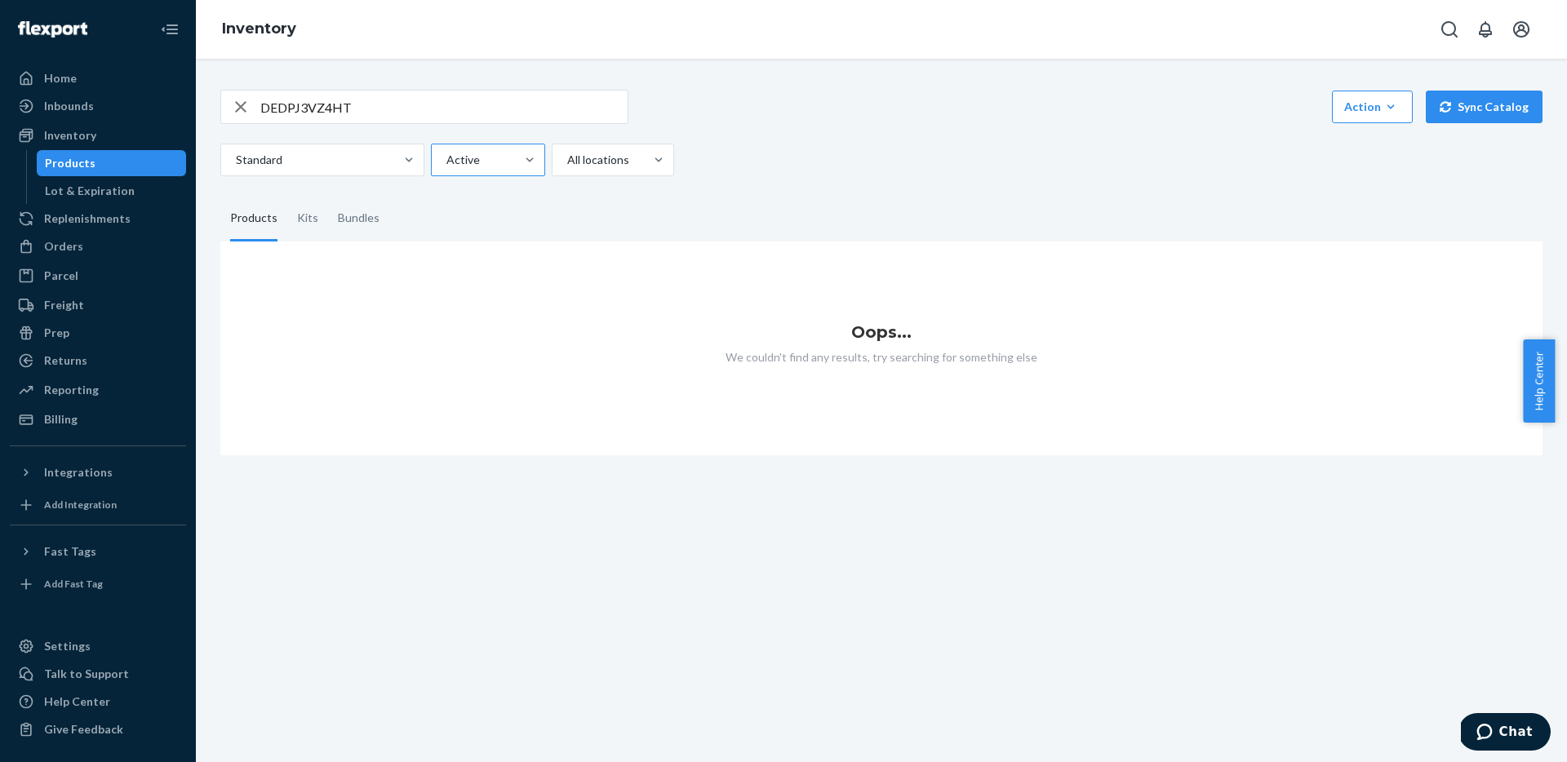
click at [471, 155] on div at bounding box center [486, 160] width 83 height 20
click at [447, 155] on input "Active" at bounding box center [446, 160] width 2 height 16
click at [470, 233] on div "Hidden" at bounding box center [488, 232] width 108 height 33
click at [447, 168] on input "option Active focused, 1 of 2. 2 results available. Use Up and Down to choose o…" at bounding box center [446, 160] width 2 height 16
click at [463, 105] on input "DEDPJ3VZ4HT" at bounding box center [443, 107] width 367 height 33
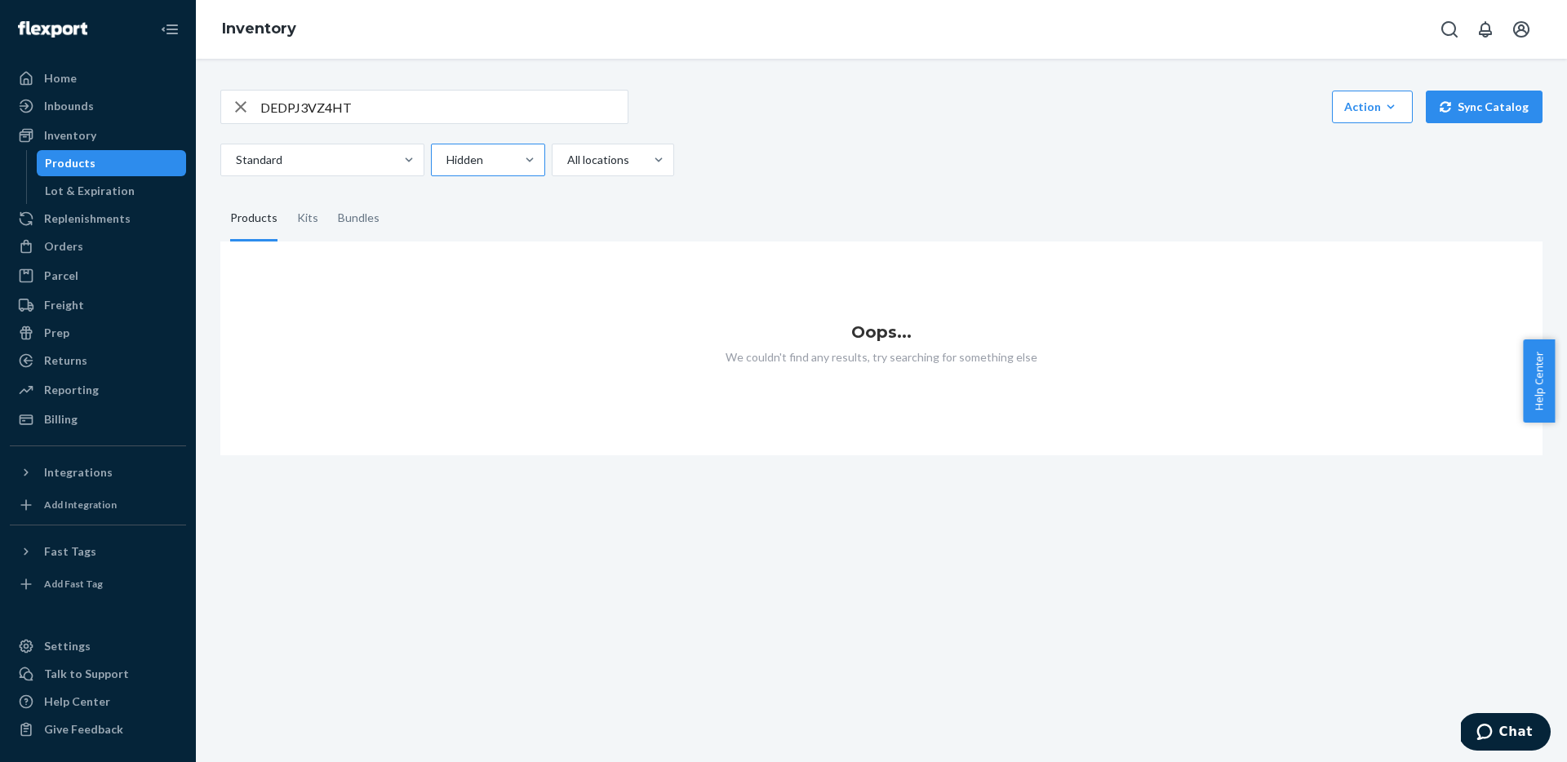
click at [465, 155] on div at bounding box center [486, 160] width 83 height 20
click at [447, 155] on input "Hidden" at bounding box center [446, 160] width 2 height 16
click at [819, 220] on fieldset "Products Kits Bundles" at bounding box center [881, 219] width 1322 height 46
click at [337, 172] on div "Standard" at bounding box center [307, 159] width 173 height 29
click at [236, 168] on input "Standard" at bounding box center [235, 160] width 2 height 16
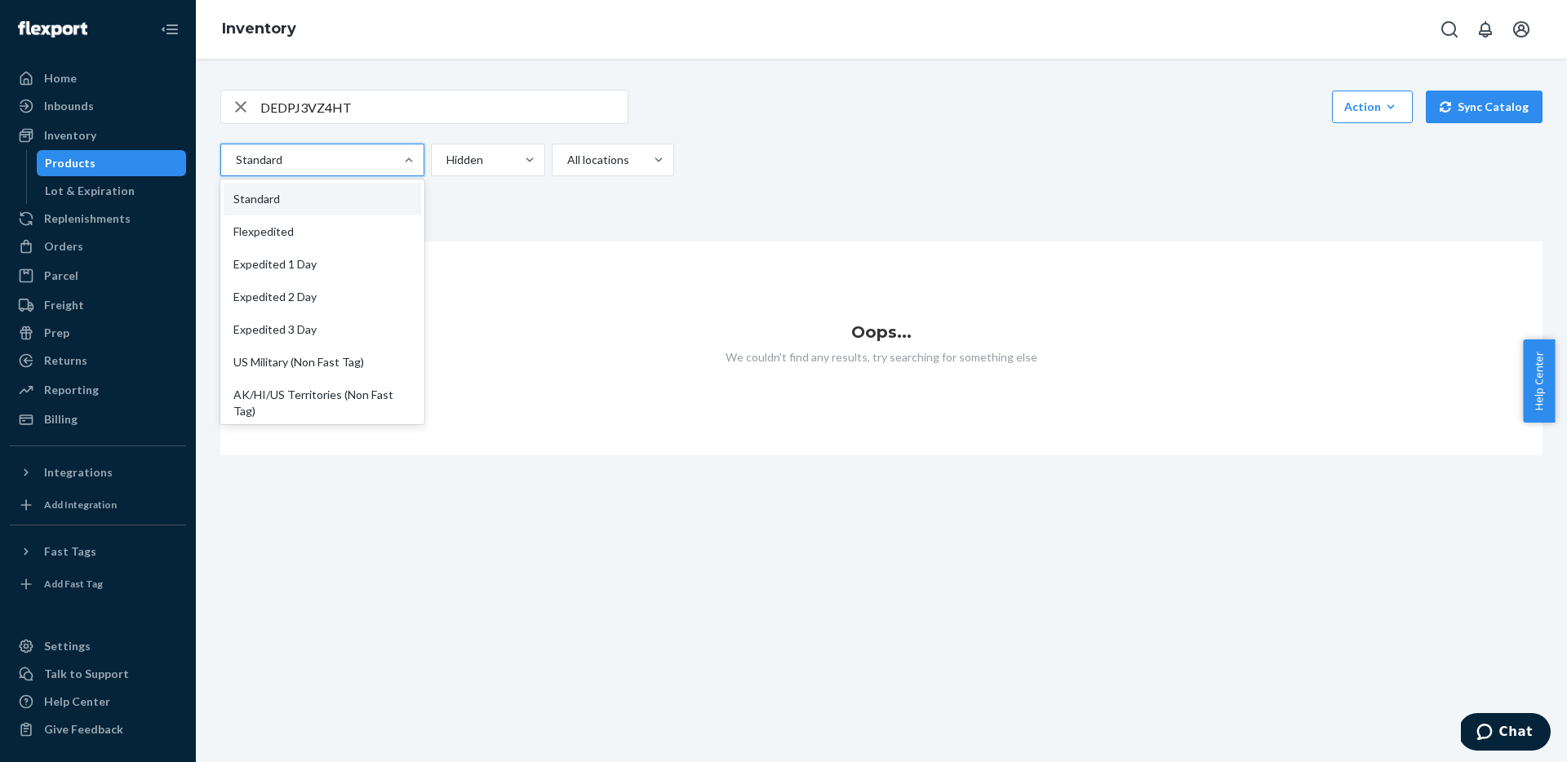
click at [727, 233] on fieldset "Products Kits Bundles" at bounding box center [881, 219] width 1322 height 46
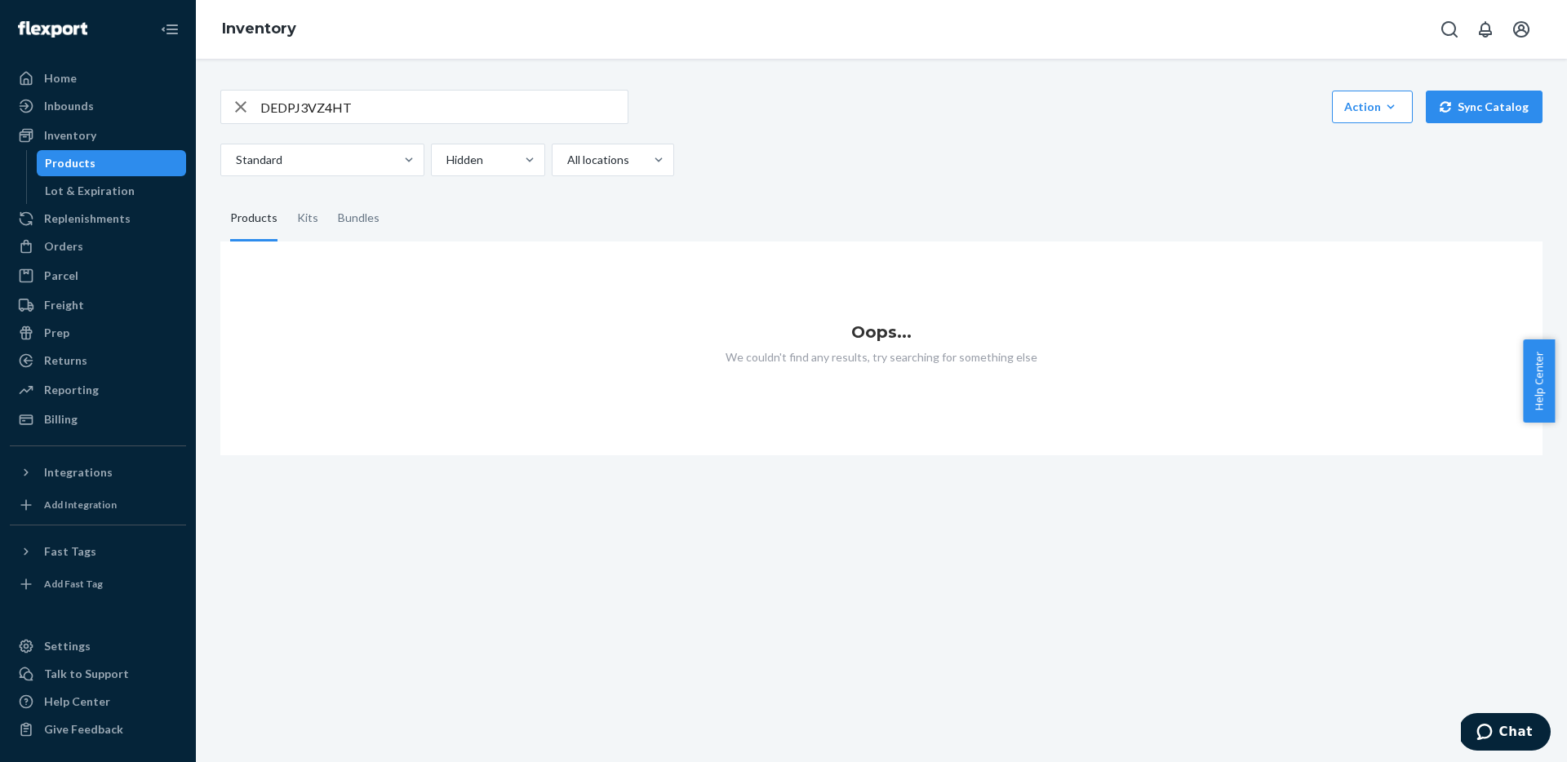
click at [429, 104] on input "DEDPJ3VZ4HT" at bounding box center [443, 107] width 367 height 33
drag, startPoint x: 429, startPoint y: 105, endPoint x: 152, endPoint y: 76, distance: 278.3
click at [152, 76] on div "Home Inbounds Shipping Plans Problems Inventory Products Lot & Expiration Reple…" at bounding box center [783, 381] width 1567 height 762
paste input "DEDPJ3VZ4HT"
type input "DEDPJ3VZ4HT"
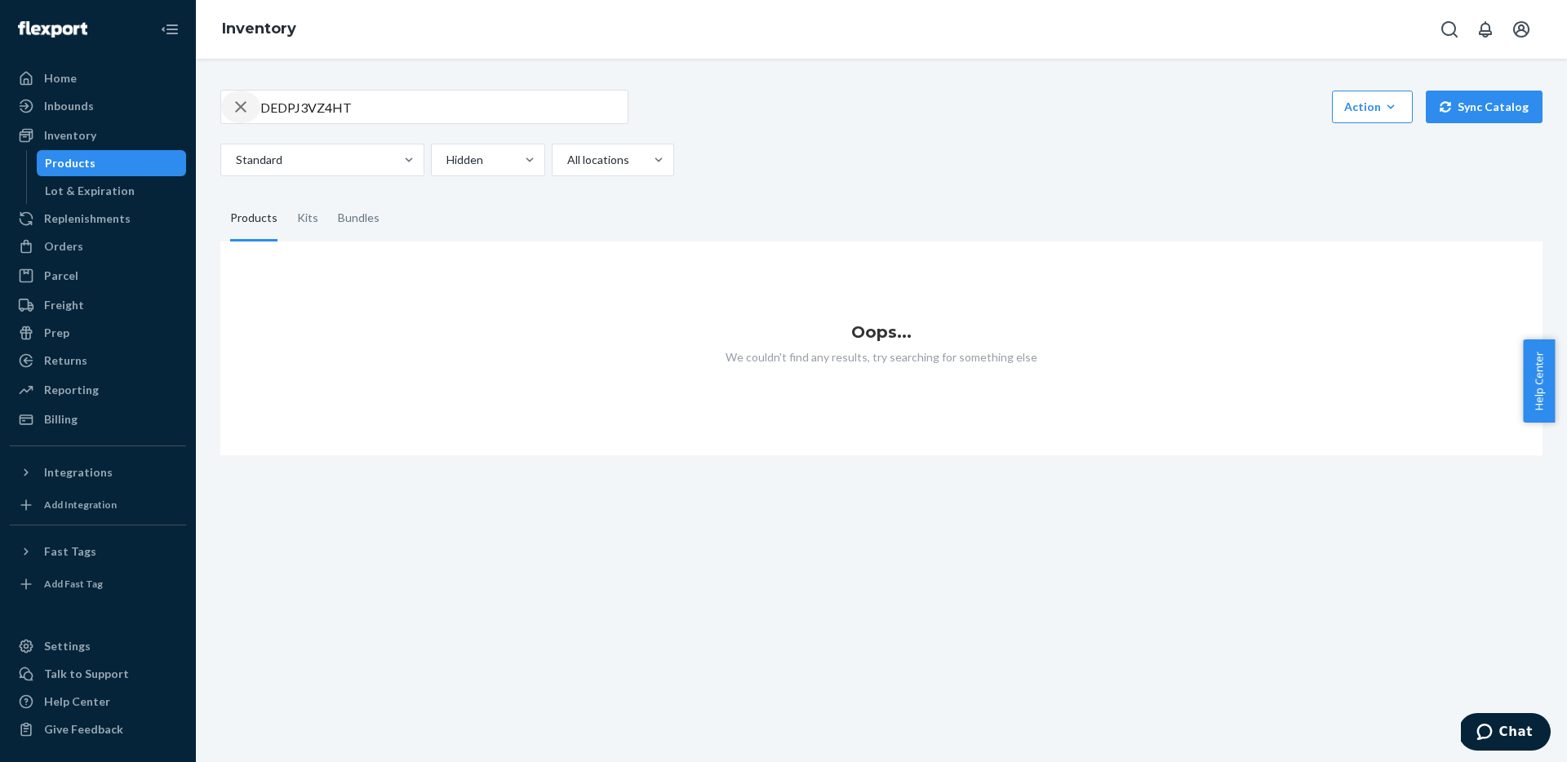
click at [238, 106] on icon "button" at bounding box center [241, 107] width 20 height 33
click at [446, 97] on input "text" at bounding box center [443, 107] width 367 height 33
type input "p"
type input "prenatal"
click at [336, 112] on input "prenatal" at bounding box center [443, 107] width 367 height 33
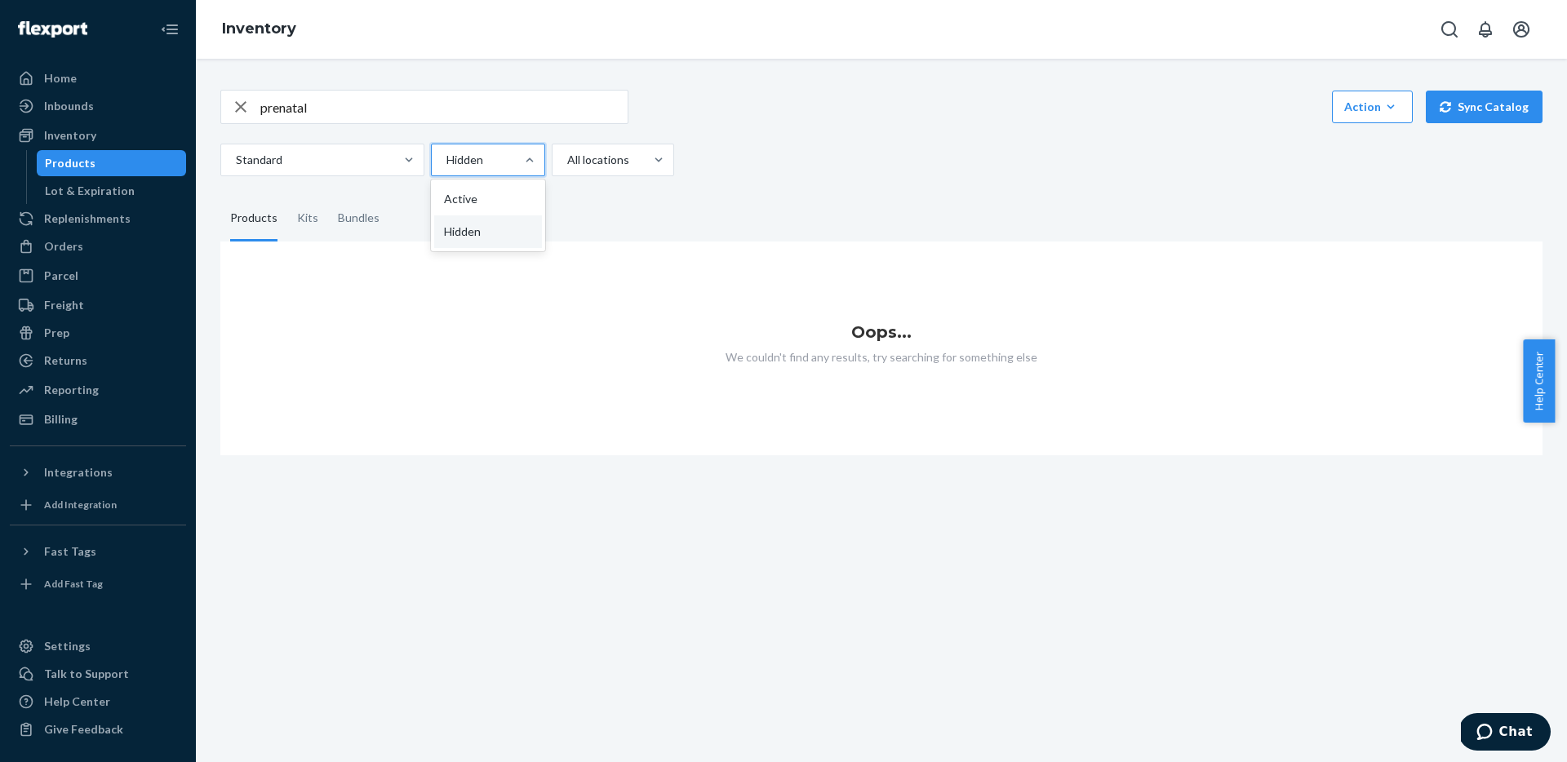
drag, startPoint x: 459, startPoint y: 162, endPoint x: 509, endPoint y: 164, distance: 50.7
click at [460, 162] on div at bounding box center [486, 160] width 83 height 20
click at [447, 162] on input "option Hidden, selected. option Active focused, 0 of 2. 2 results available. Us…" at bounding box center [446, 160] width 2 height 16
drag, startPoint x: 490, startPoint y: 202, endPoint x: 622, endPoint y: 217, distance: 133.1
click at [490, 202] on div "Active" at bounding box center [488, 199] width 108 height 33
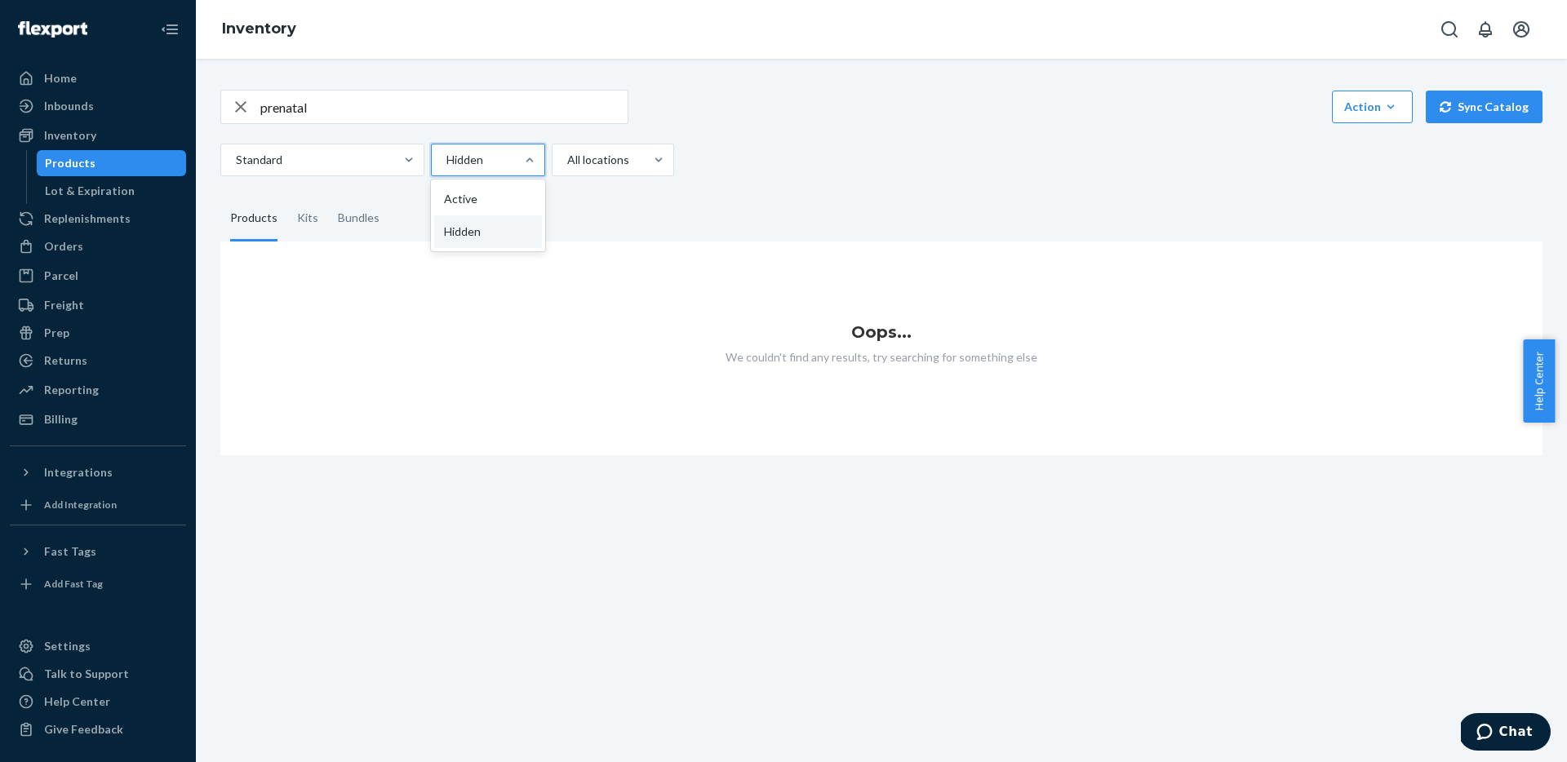
click at [447, 168] on input "option Hidden, selected. option Active focused, 0 of 2. 2 results available. Us…" at bounding box center [446, 160] width 2 height 16
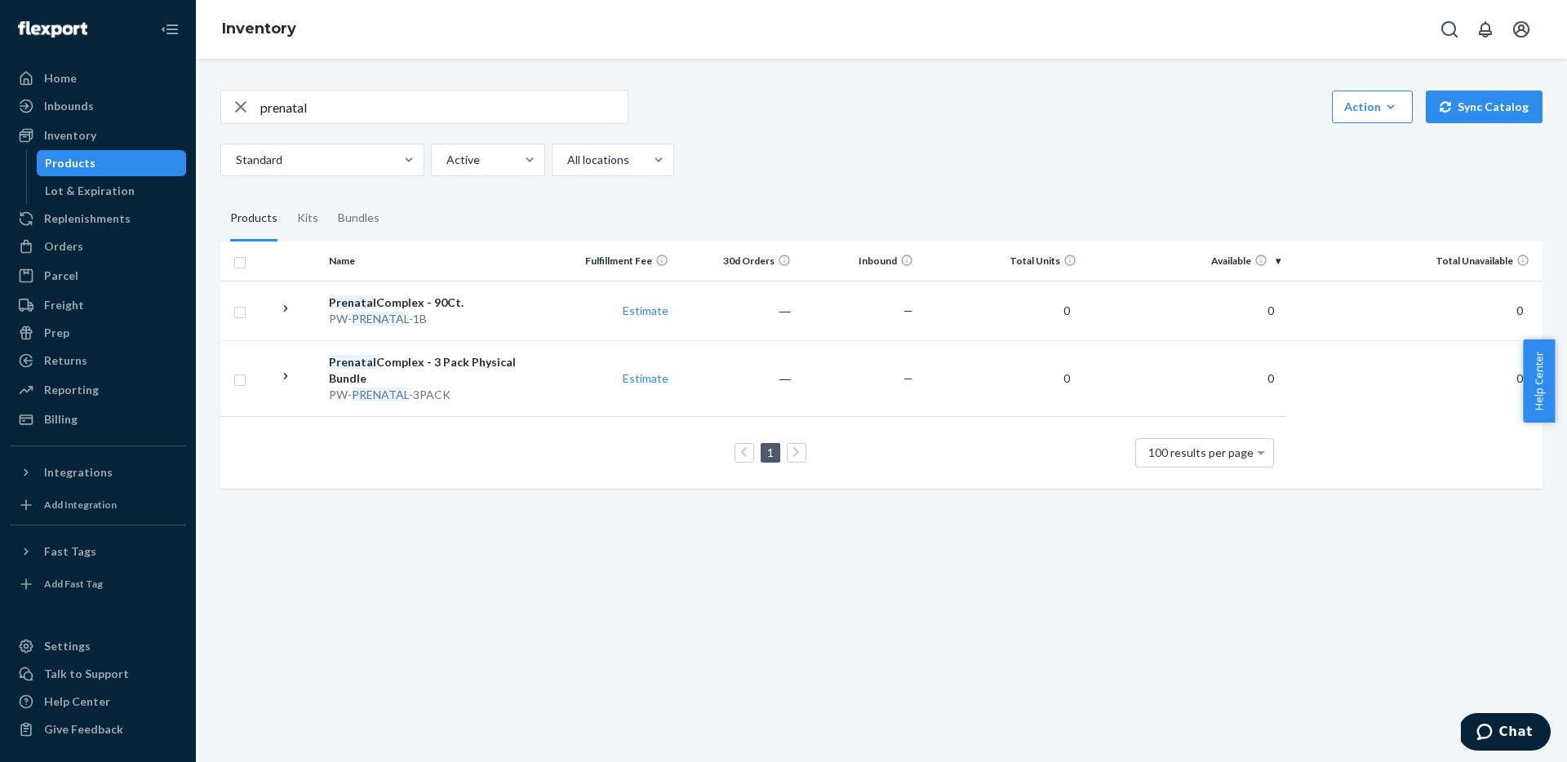
click at [493, 376] on div "Prenatal Complex - 3 Pack Physical Bundle" at bounding box center [437, 370] width 216 height 33
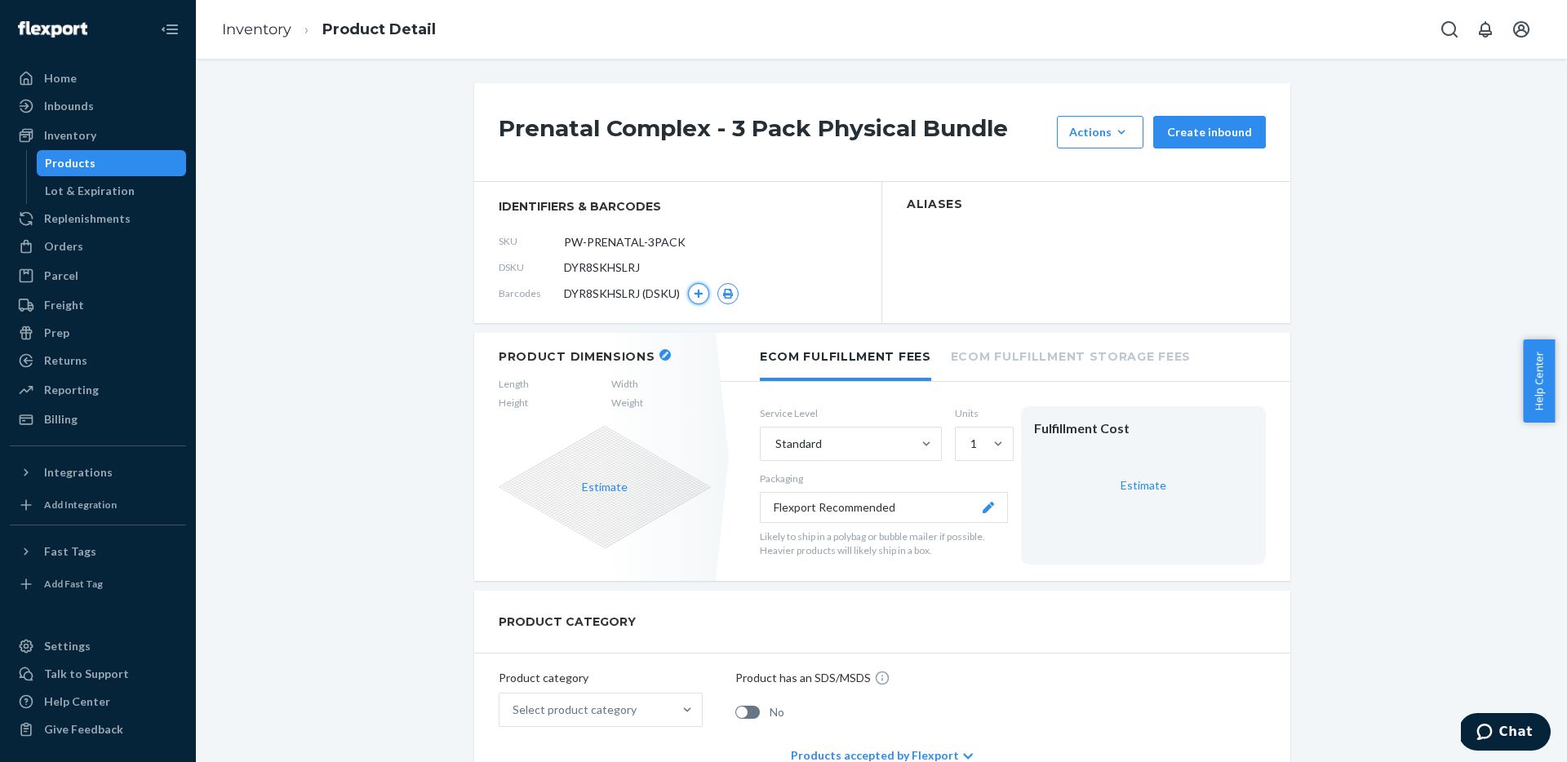
click at [688, 295] on button "button" at bounding box center [698, 293] width 21 height 21
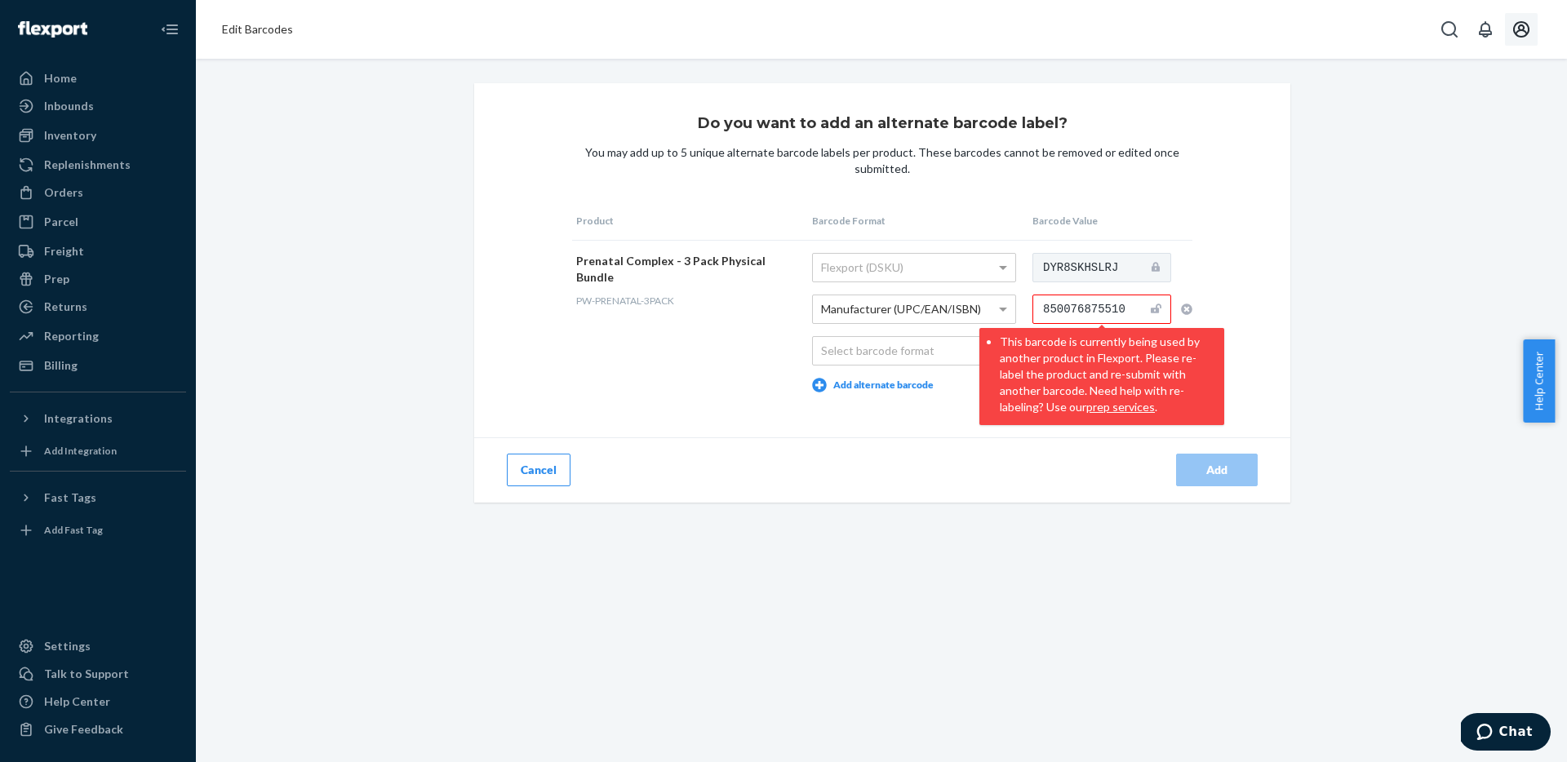
click at [1510, 29] on button "Open account menu" at bounding box center [1521, 29] width 33 height 33
click at [1293, 50] on div "Log out" at bounding box center [1273, 41] width 39 height 16
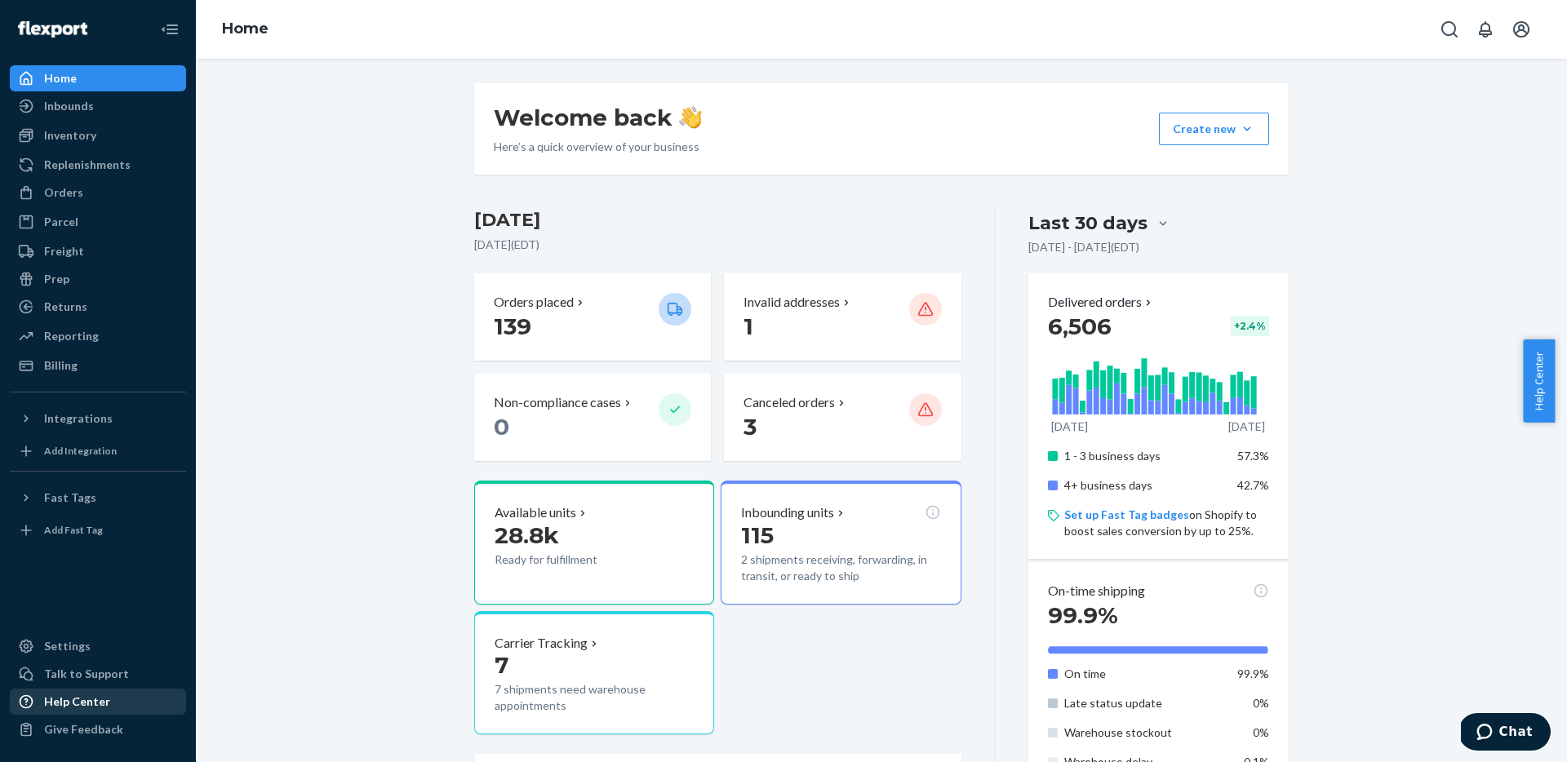
click at [82, 695] on div "Help Center" at bounding box center [77, 702] width 66 height 16
click at [78, 678] on div "Talk to Support" at bounding box center [86, 674] width 85 height 16
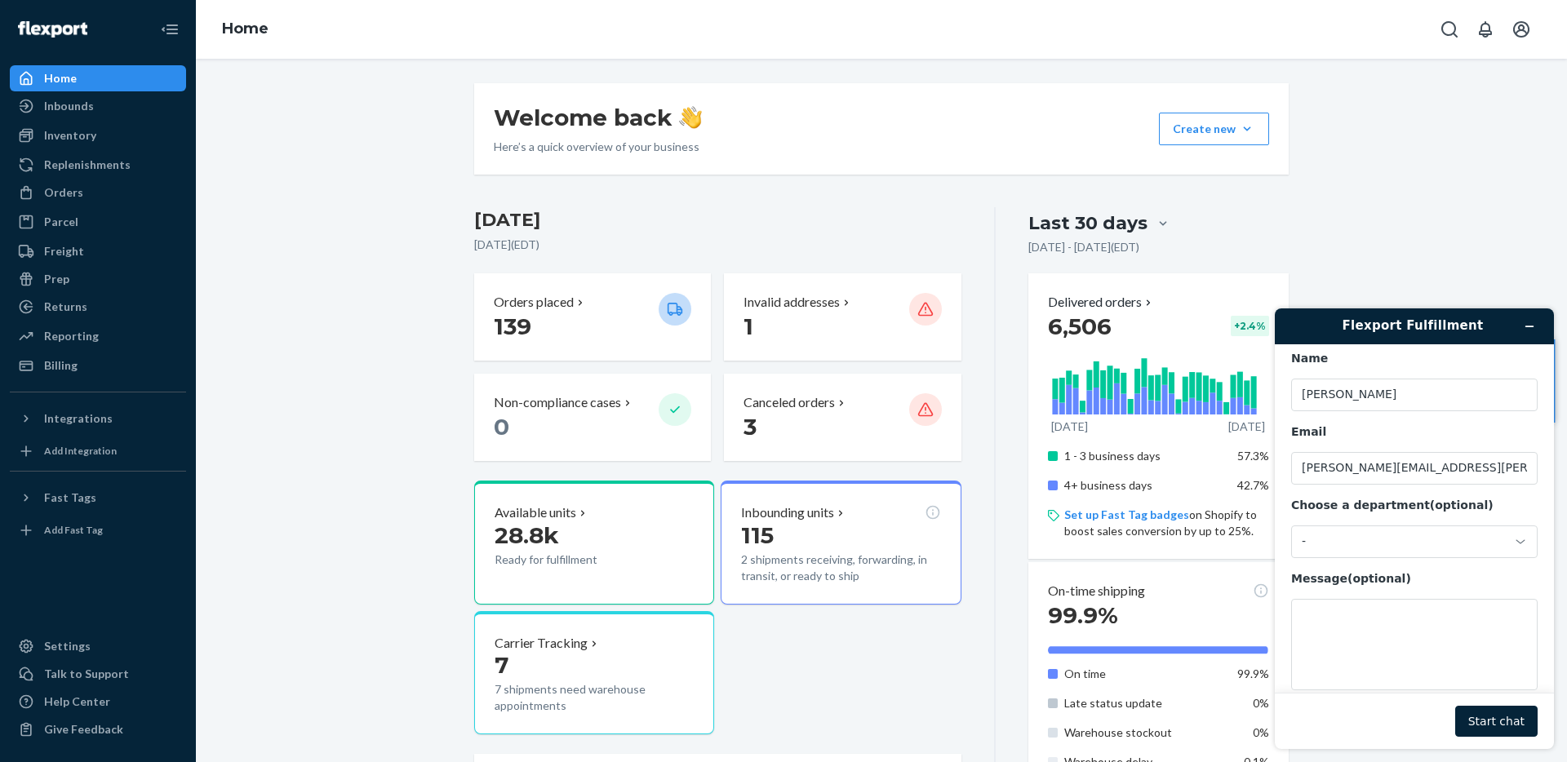
scroll to position [52, 0]
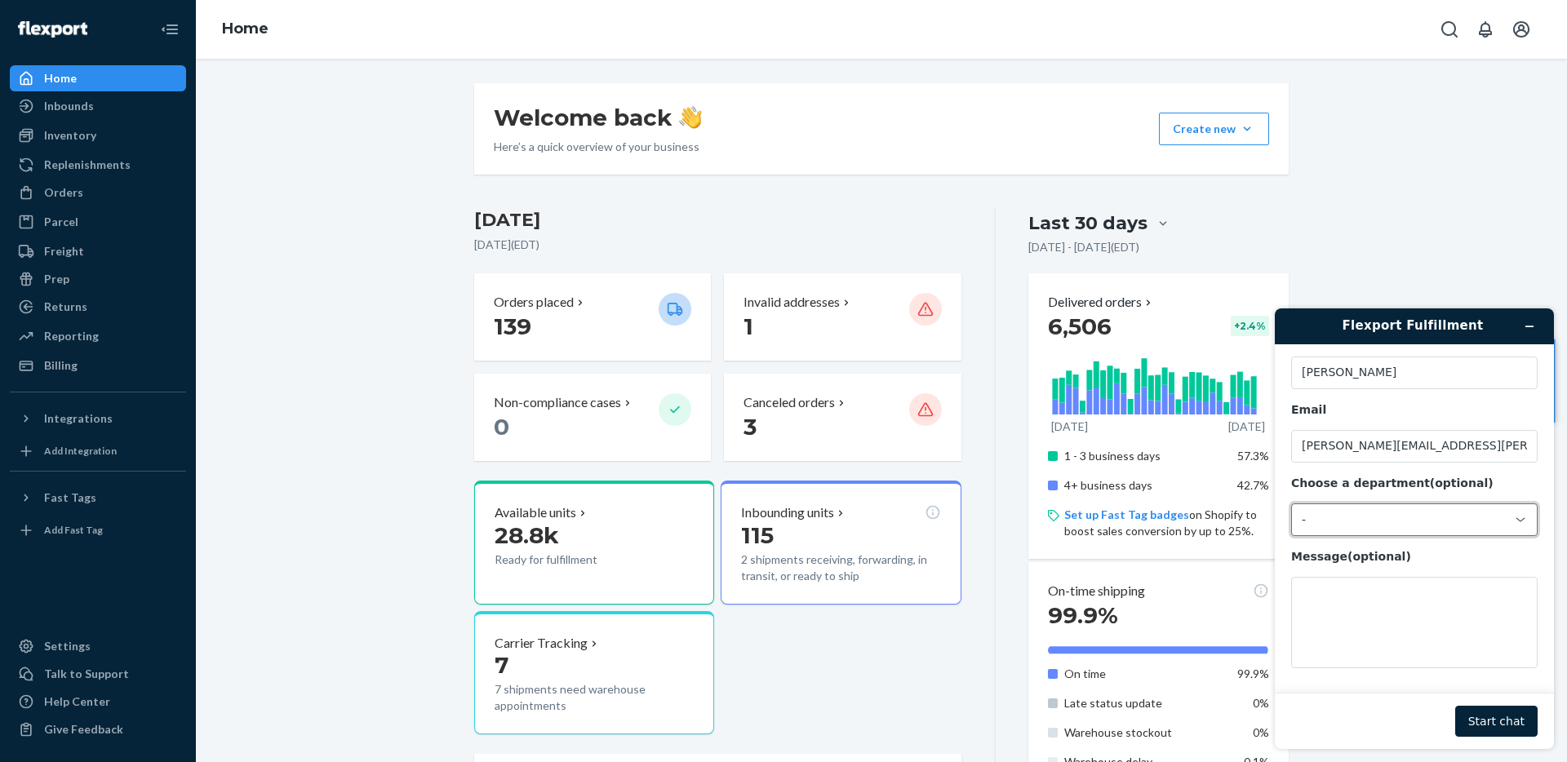
click at [1424, 533] on div "-" at bounding box center [1414, 520] width 247 height 33
click at [1402, 592] on li "Messaging (Chat Team)" at bounding box center [1412, 587] width 240 height 29
click at [1352, 594] on textarea "Message (optional)" at bounding box center [1414, 622] width 247 height 91
paste textarea "850076875510"
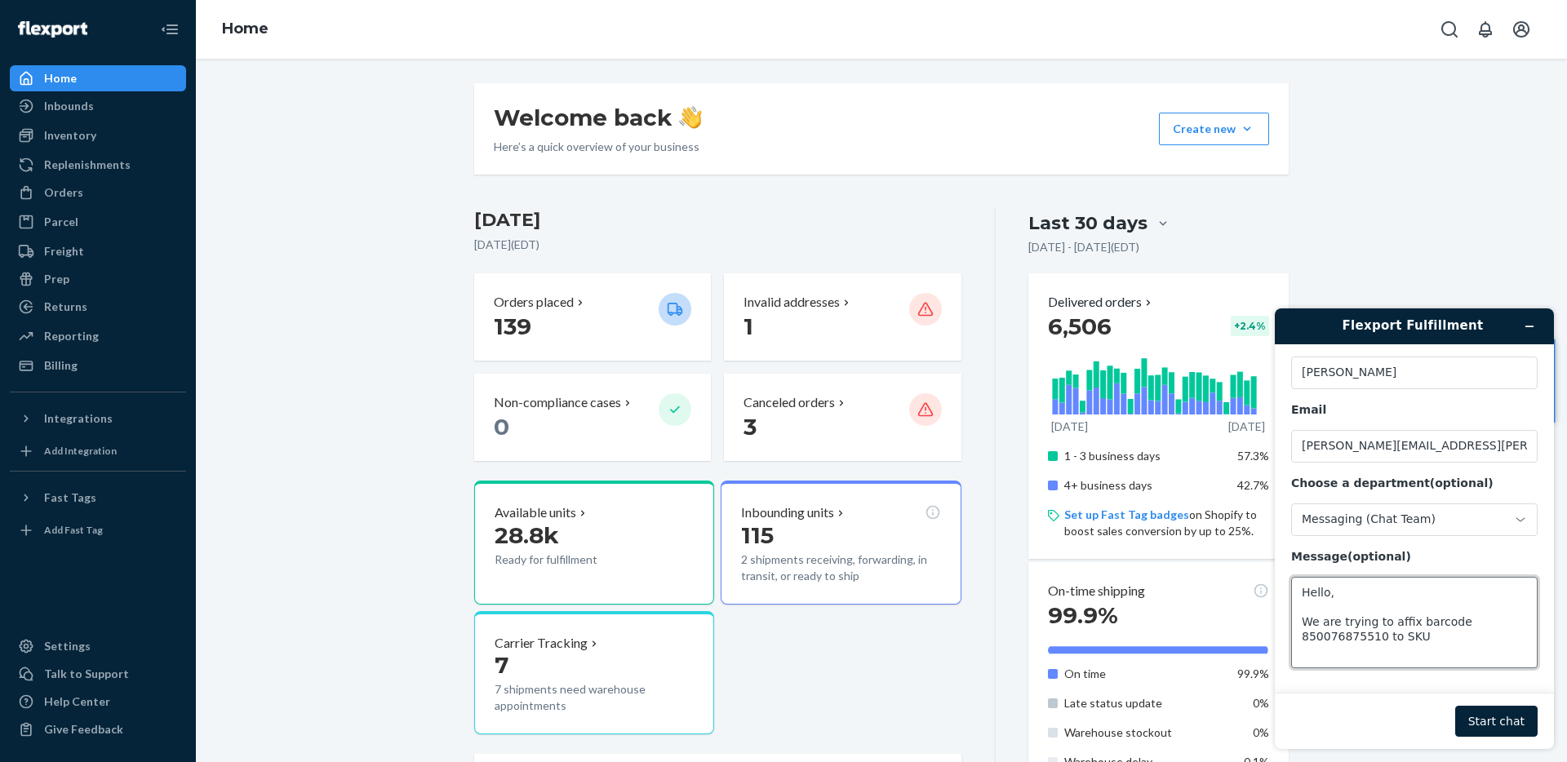
paste textarea "PW-PRENATAL-3PACK"
type textarea "Hello, We are trying to affix barcode 850076875510 to SKU PW-PRENATAL-3PACK. Wh…"
click at [1502, 724] on button "Start chat" at bounding box center [1496, 721] width 82 height 31
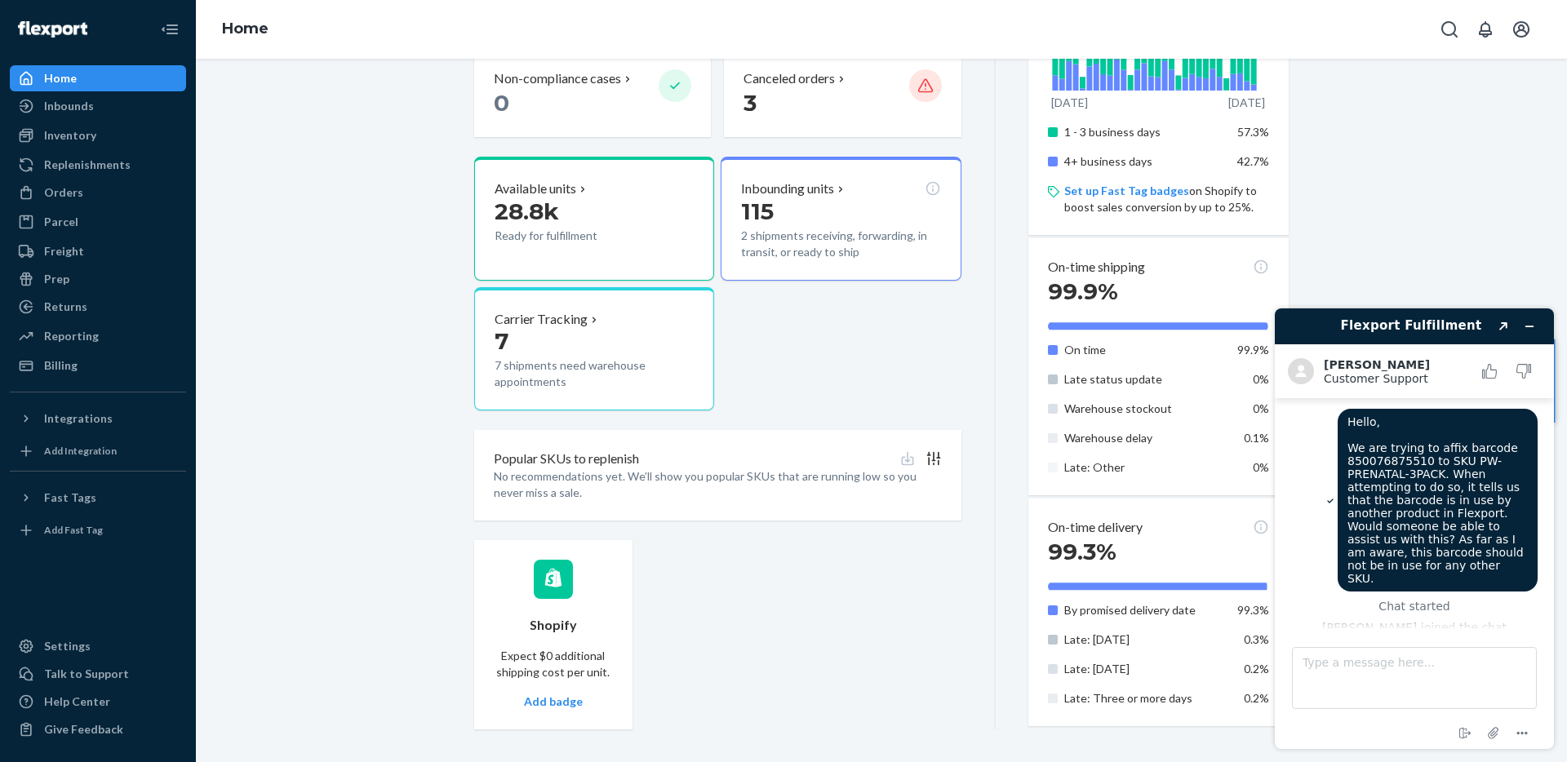
scroll to position [0, 0]
click at [1504, 325] on icon "Popout" at bounding box center [1504, 326] width 8 height 8
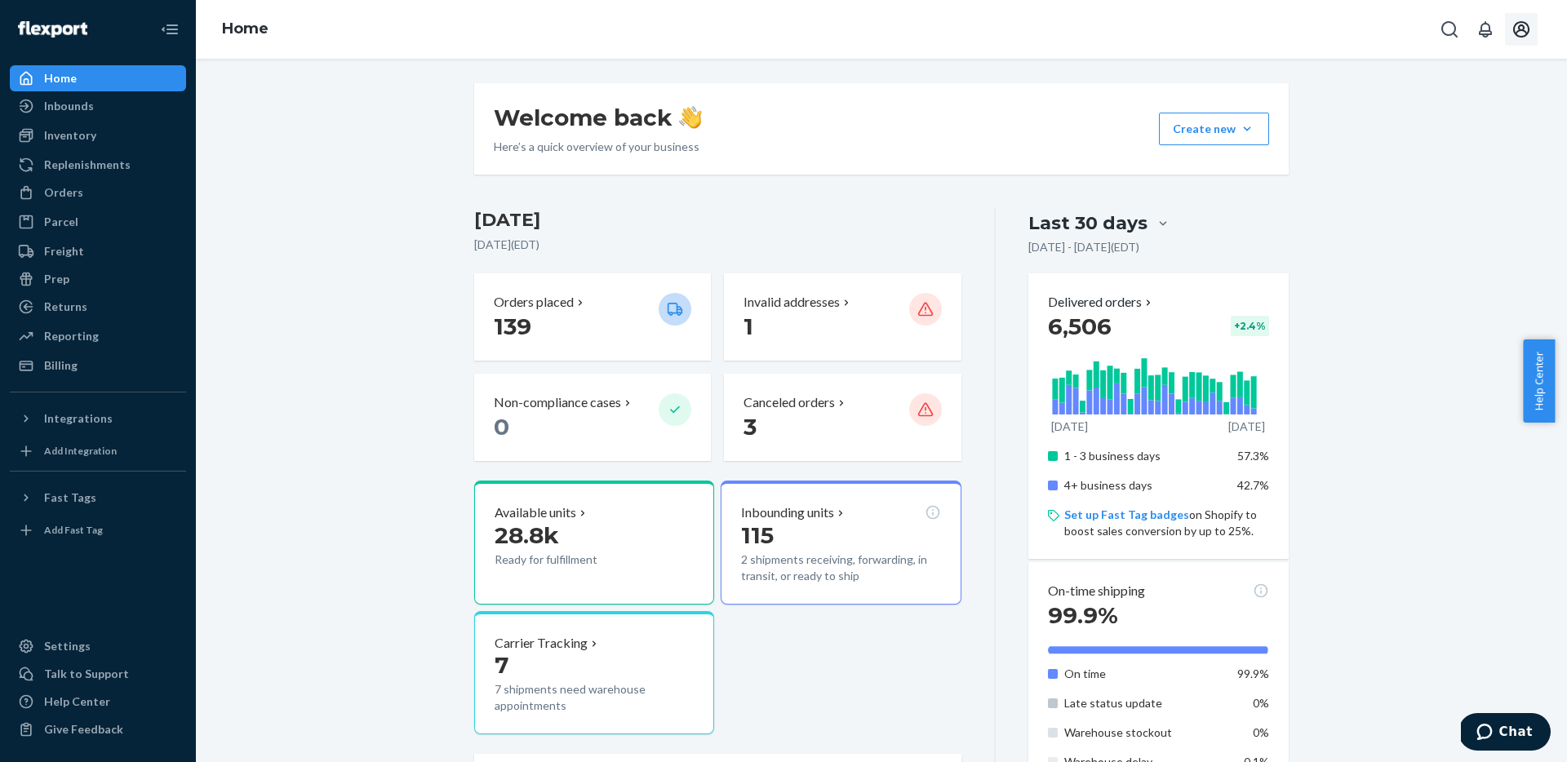
click at [1522, 32] on icon "Open account menu" at bounding box center [1522, 30] width 20 height 20
click at [1411, 338] on div "Welcome back Here’s a quick overview of your business Create new Create new inb…" at bounding box center [881, 568] width 1347 height 971
click at [80, 139] on div "Inventory" at bounding box center [70, 135] width 52 height 16
click at [1516, 33] on icon "Open account menu" at bounding box center [1522, 30] width 20 height 20
click at [1422, 160] on div "Log out" at bounding box center [1483, 175] width 122 height 30
